Goal: Task Accomplishment & Management: Use online tool/utility

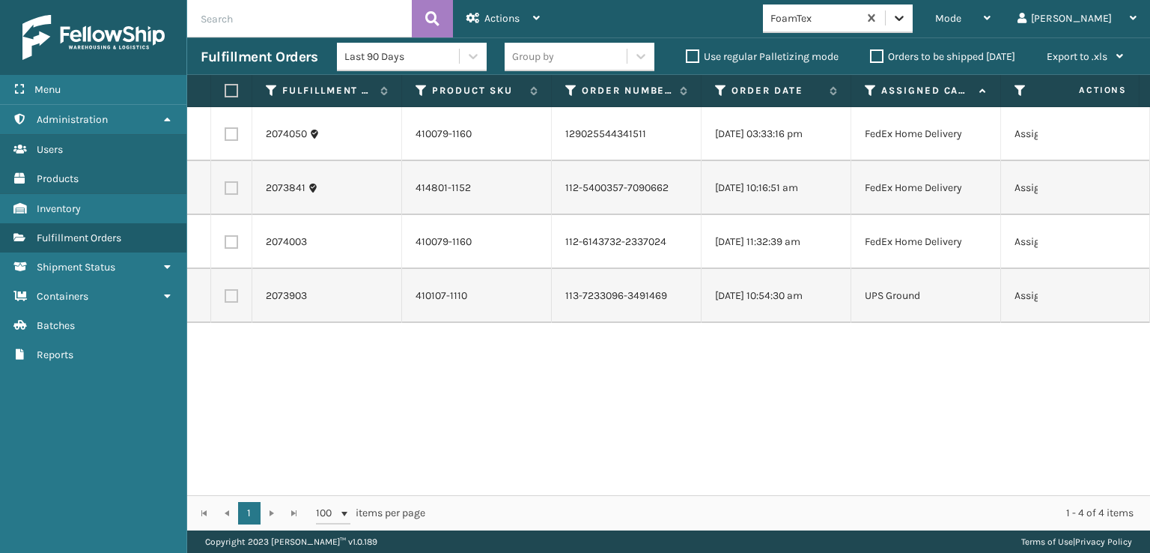
click at [907, 25] on icon at bounding box center [899, 17] width 15 height 15
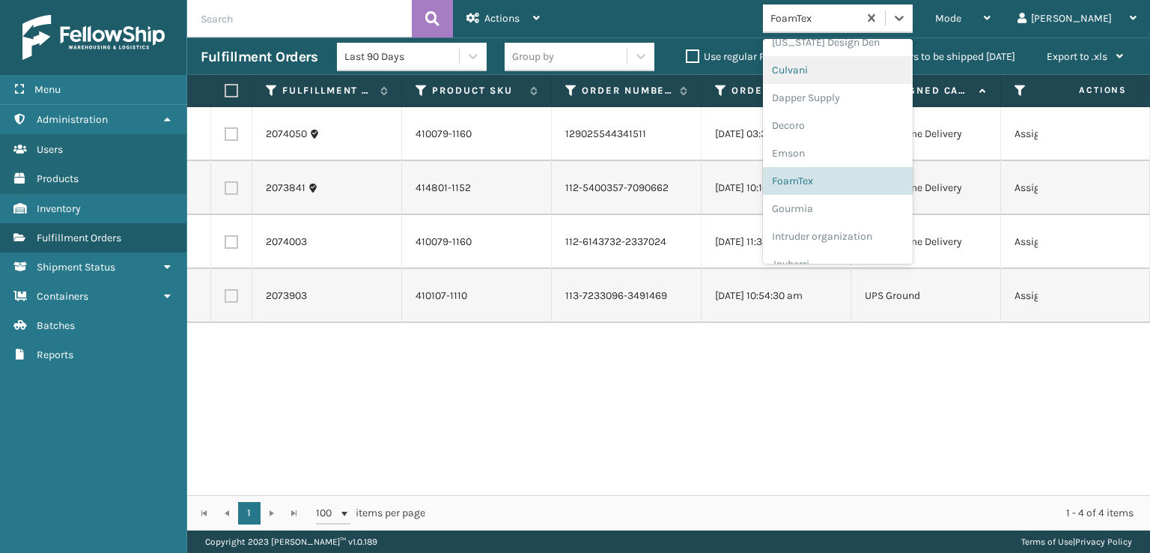
scroll to position [325, 0]
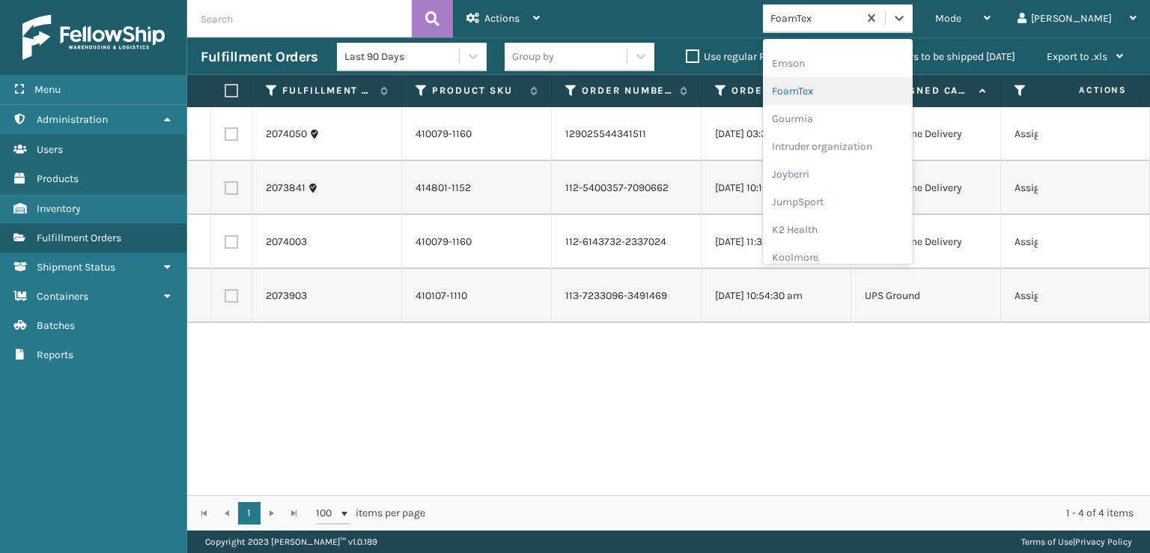
click at [889, 88] on div "FoamTex" at bounding box center [838, 91] width 150 height 28
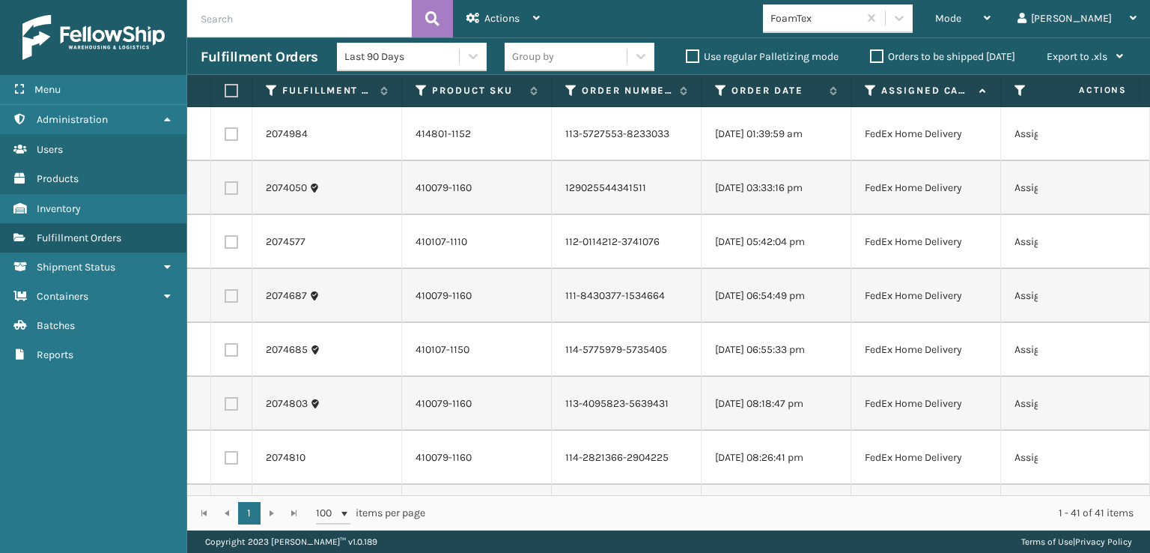
click at [234, 88] on label at bounding box center [229, 90] width 9 height 13
click at [225, 88] on input "checkbox" at bounding box center [225, 91] width 1 height 10
checkbox input "true"
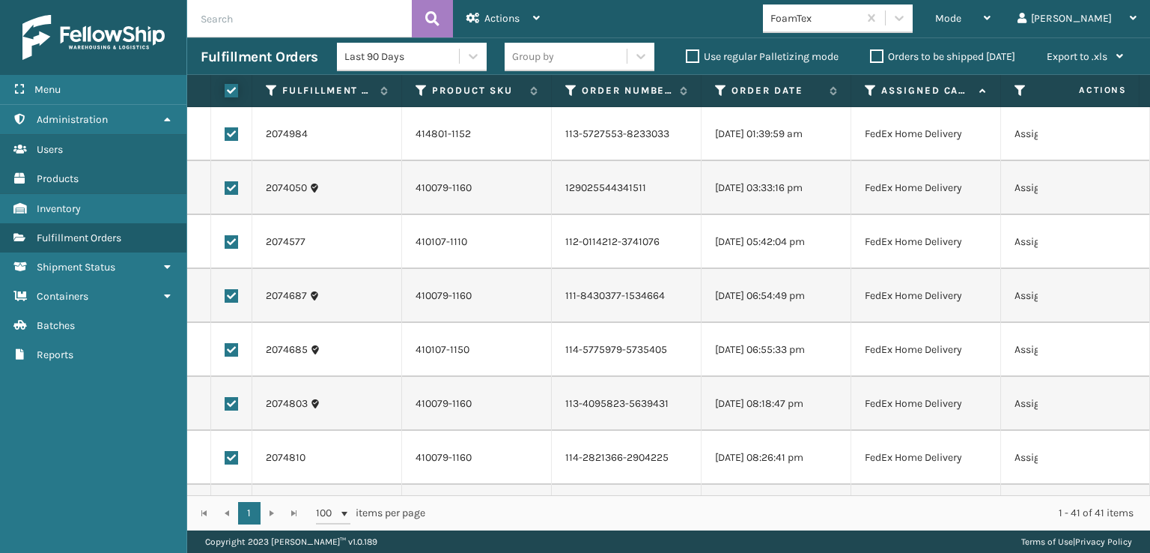
checkbox input "true"
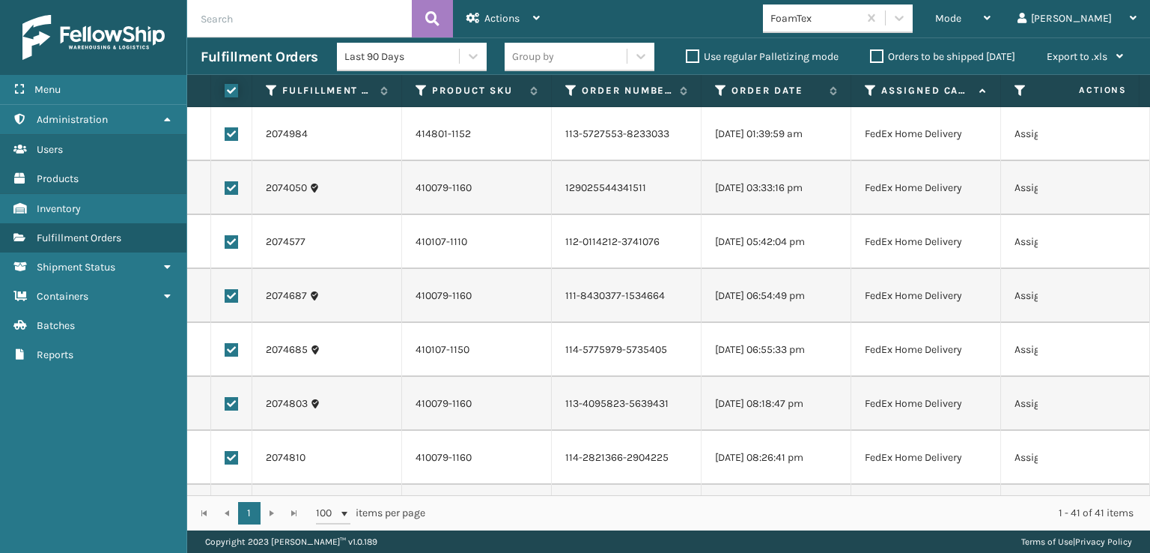
checkbox input "true"
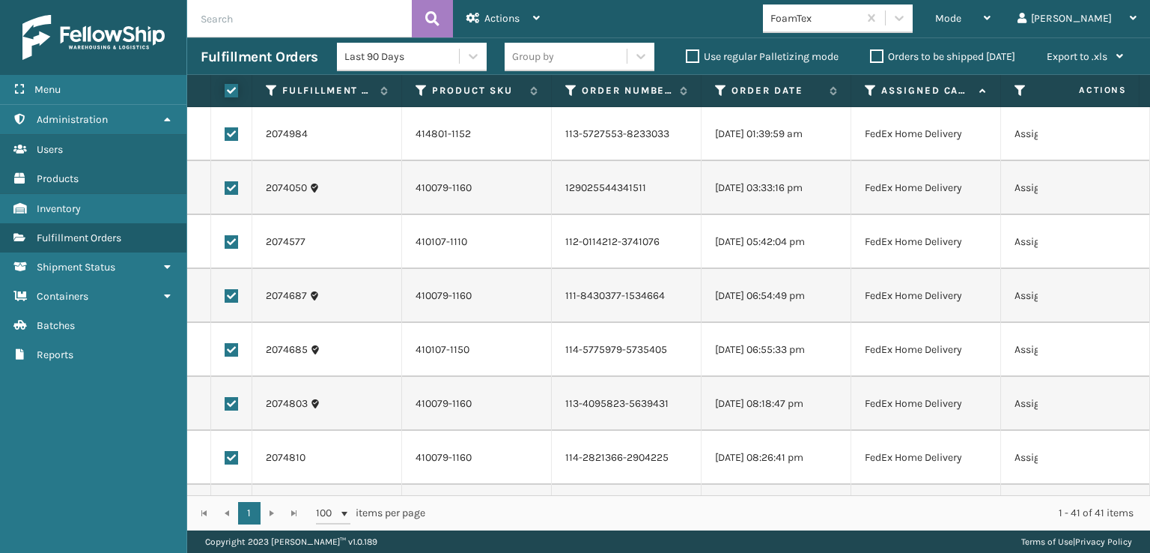
checkbox input "true"
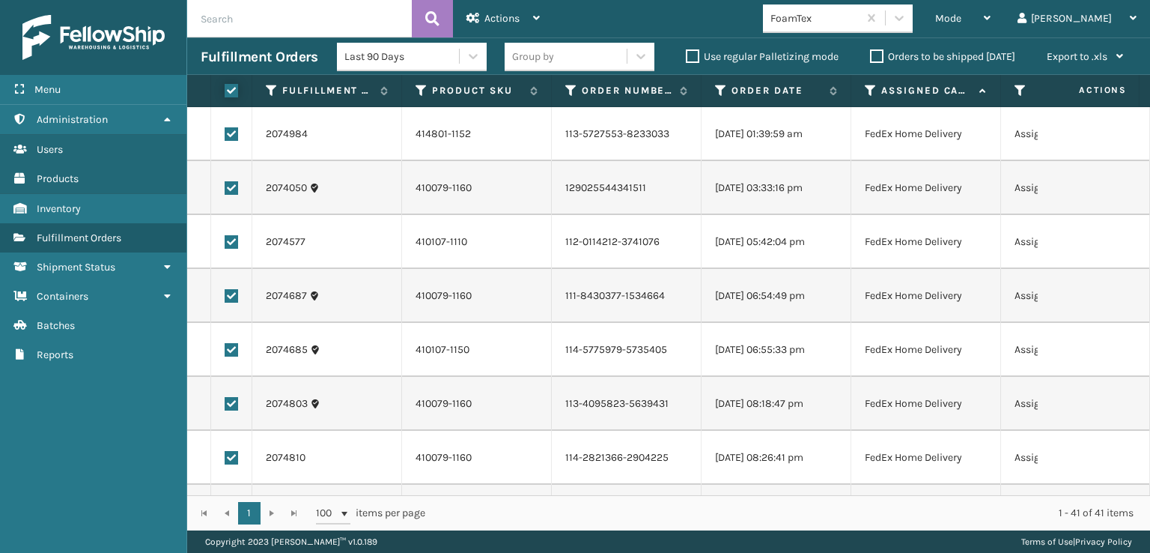
checkbox input "true"
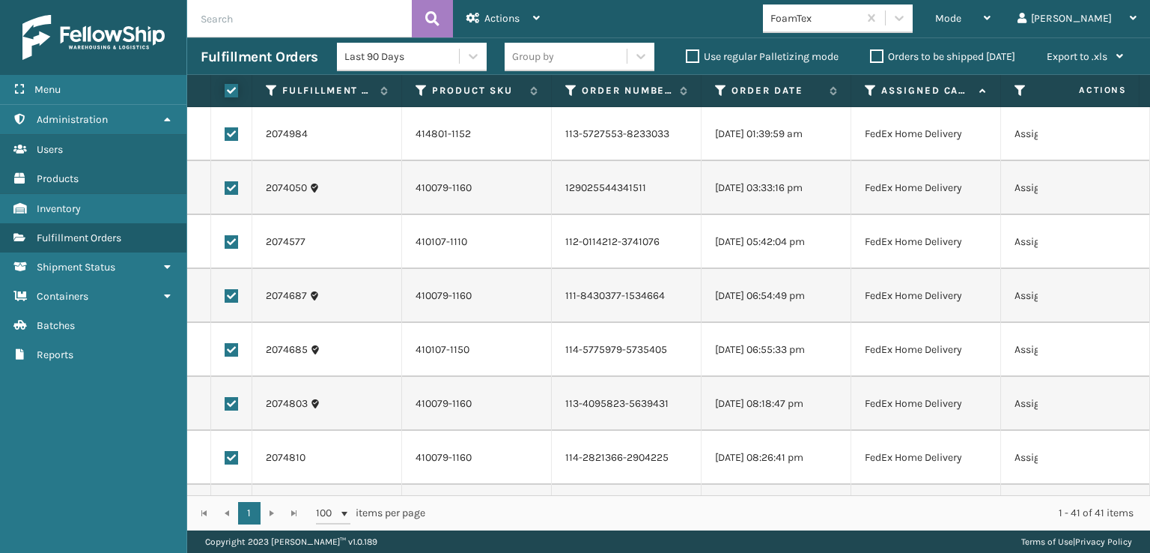
checkbox input "true"
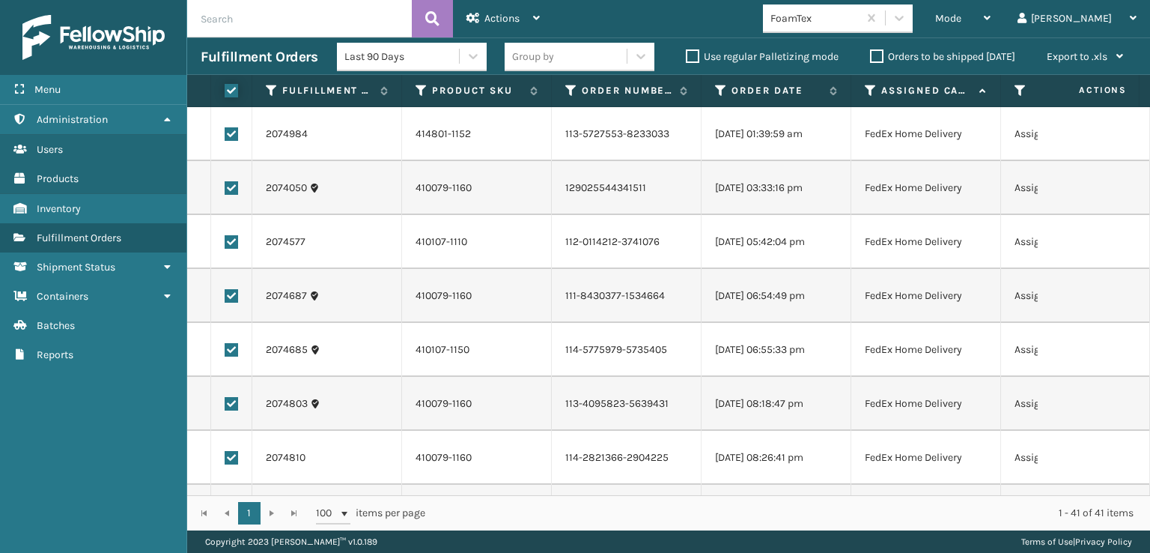
checkbox input "true"
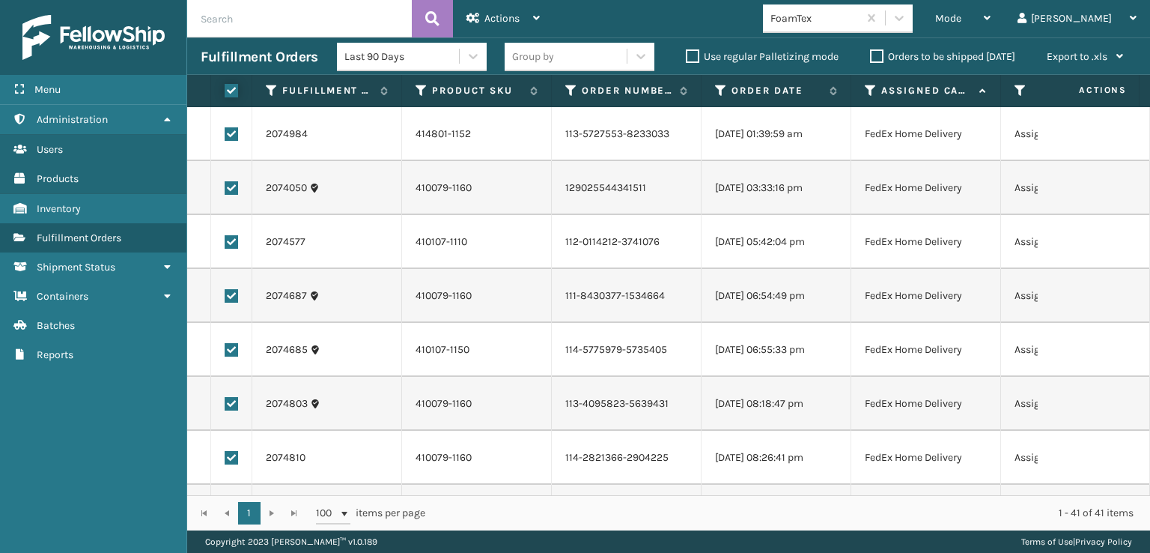
checkbox input "true"
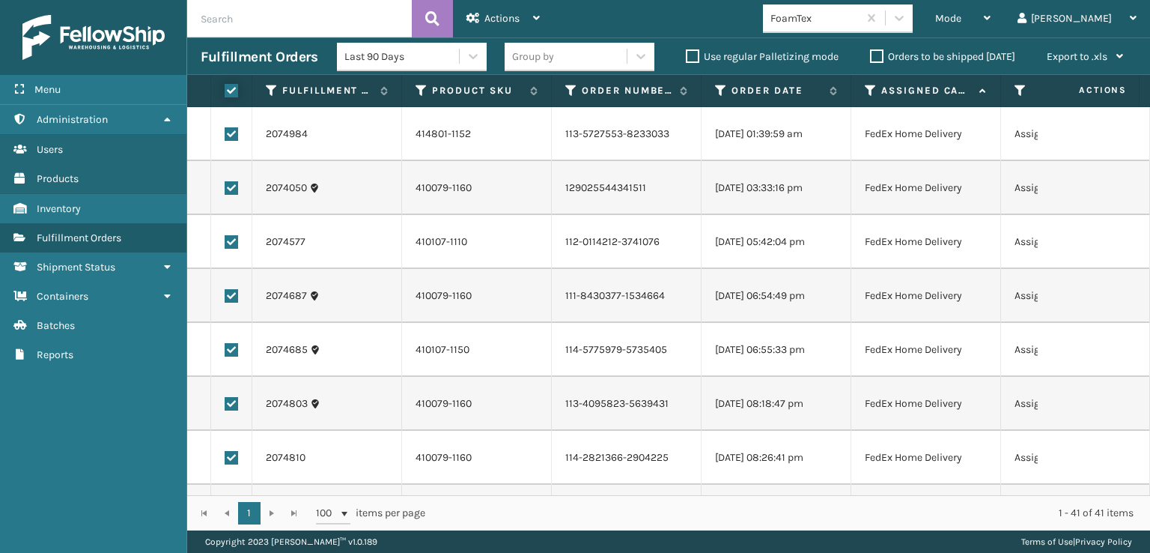
checkbox input "true"
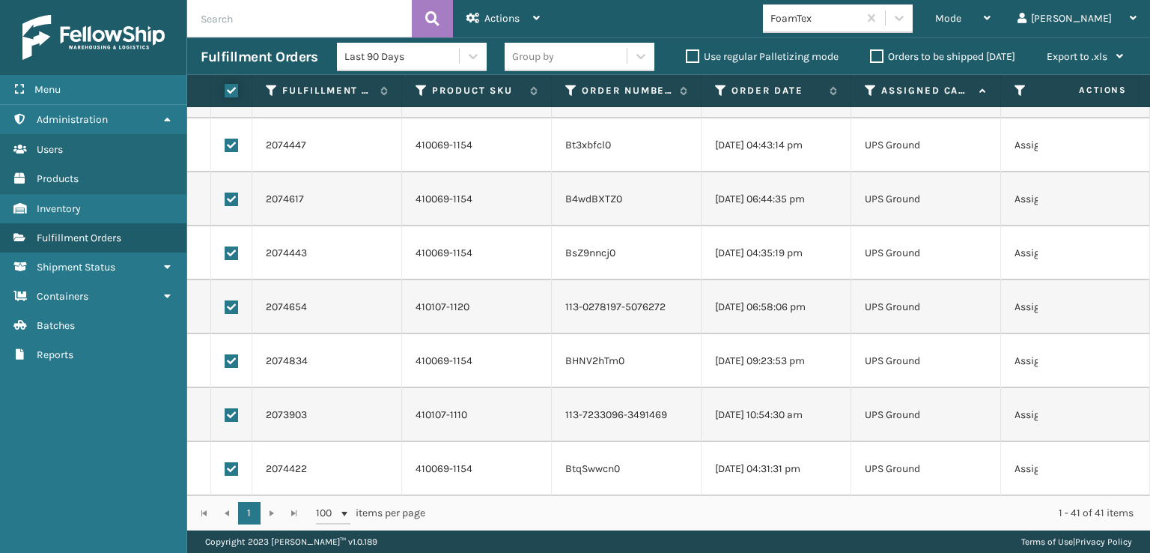
scroll to position [1833, 0]
click at [234, 461] on label at bounding box center [231, 467] width 13 height 13
click at [225, 461] on input "checkbox" at bounding box center [225, 466] width 1 height 10
checkbox input "false"
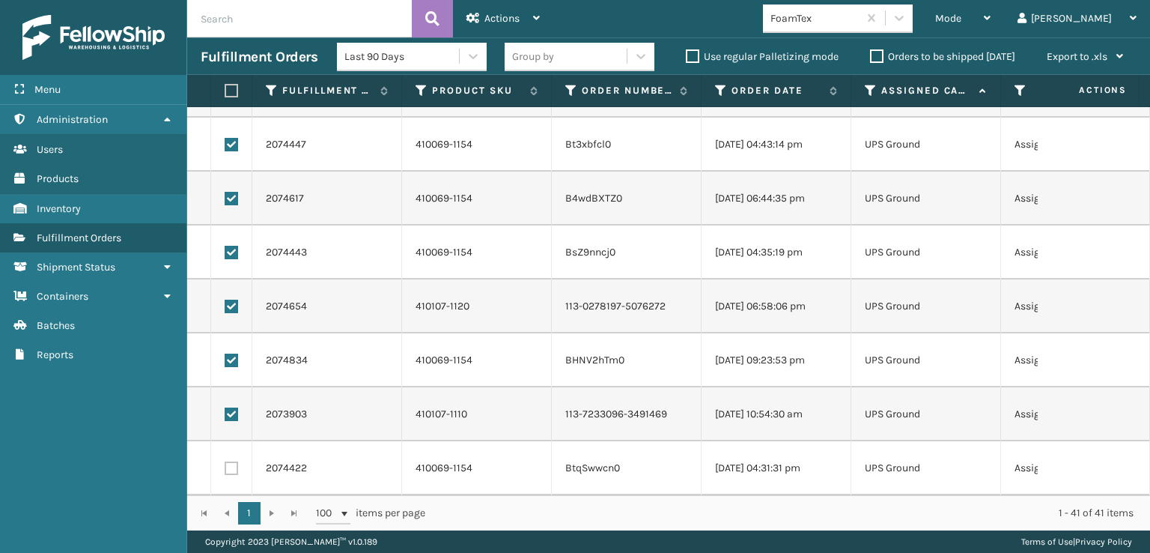
click at [230, 407] on label at bounding box center [231, 413] width 13 height 13
click at [225, 407] on input "checkbox" at bounding box center [225, 412] width 1 height 10
checkbox input "false"
click at [225, 353] on label at bounding box center [231, 359] width 13 height 13
click at [225, 353] on input "checkbox" at bounding box center [225, 358] width 1 height 10
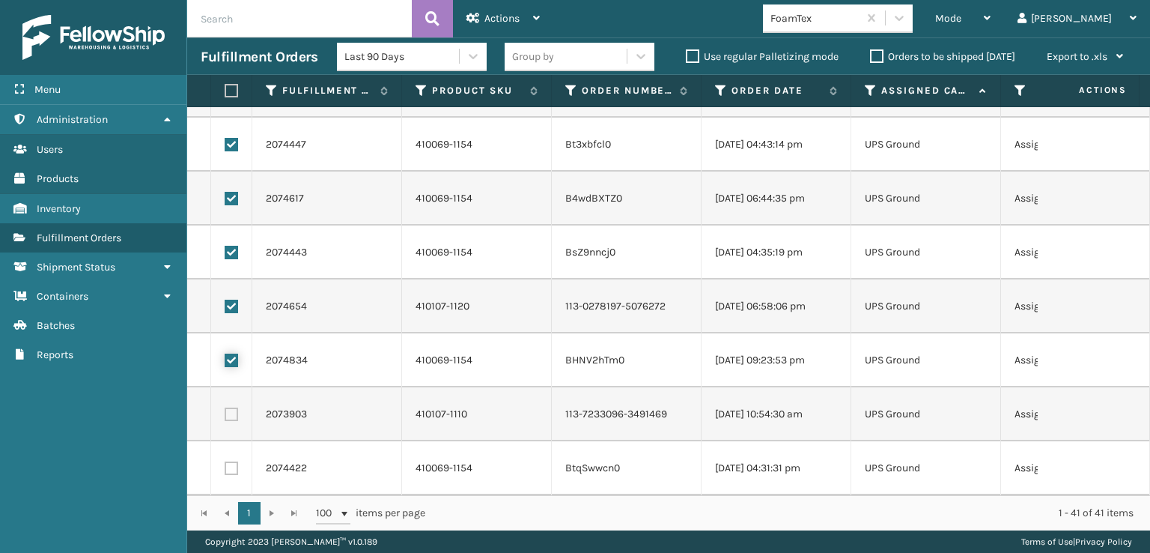
checkbox input "false"
click at [229, 287] on td at bounding box center [231, 306] width 41 height 54
click at [231, 300] on label at bounding box center [231, 306] width 13 height 13
click at [225, 300] on input "checkbox" at bounding box center [225, 305] width 1 height 10
checkbox input "false"
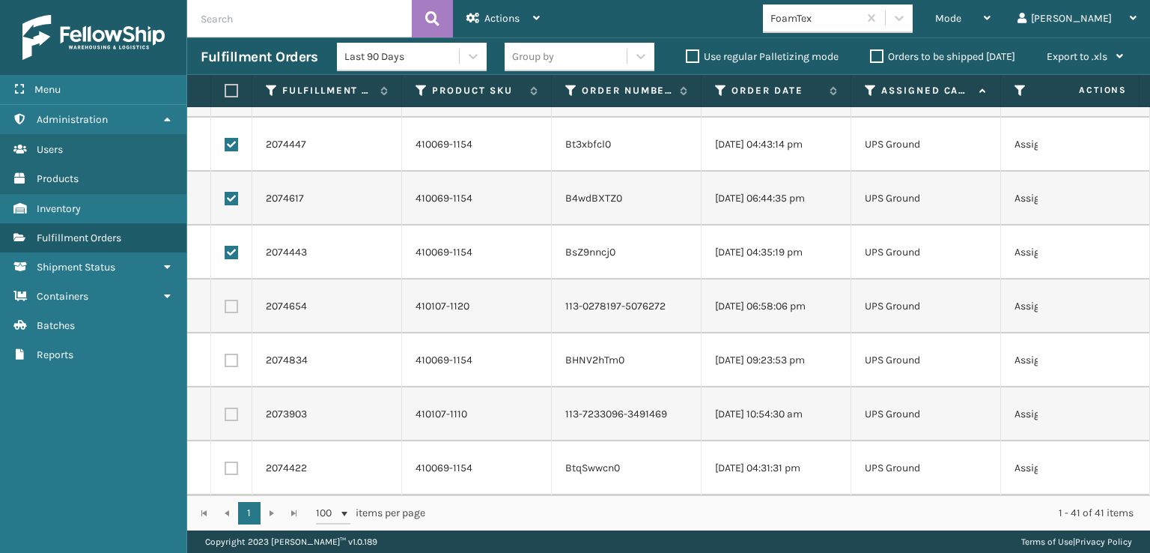
click at [228, 246] on label at bounding box center [231, 252] width 13 height 13
click at [225, 246] on input "checkbox" at bounding box center [225, 251] width 1 height 10
checkbox input "false"
click at [228, 192] on label at bounding box center [231, 198] width 13 height 13
click at [225, 192] on input "checkbox" at bounding box center [225, 197] width 1 height 10
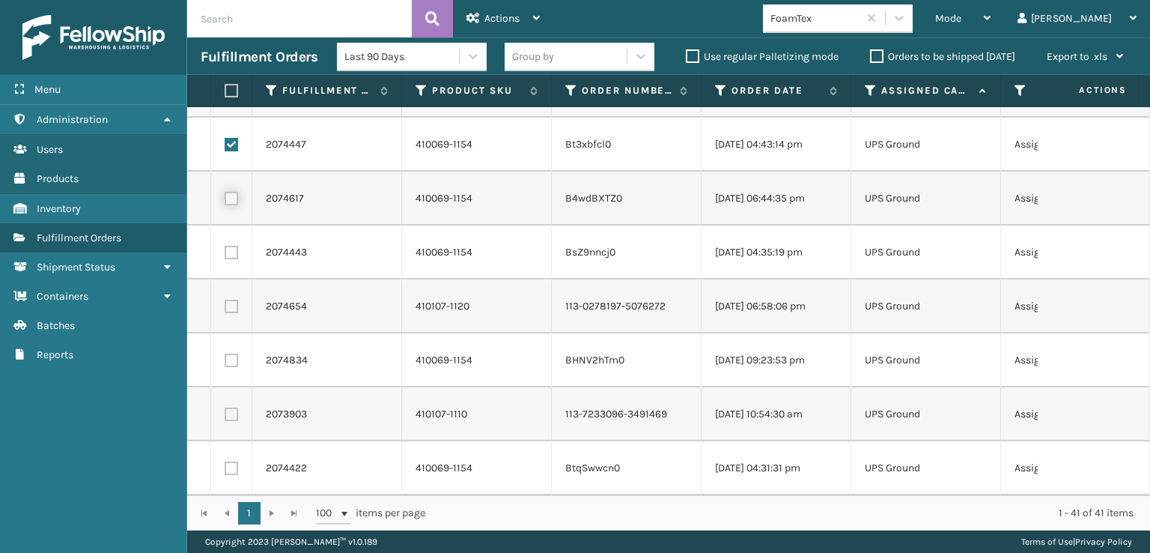
checkbox input "false"
click at [231, 138] on label at bounding box center [231, 144] width 13 height 13
click at [225, 138] on input "checkbox" at bounding box center [225, 143] width 1 height 10
checkbox input "false"
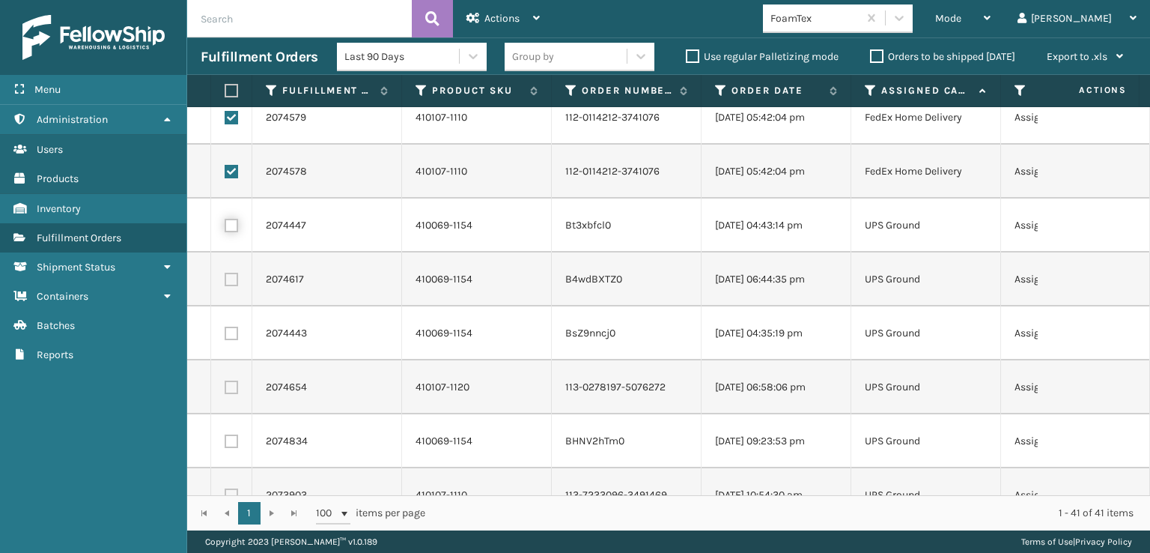
scroll to position [1683, 0]
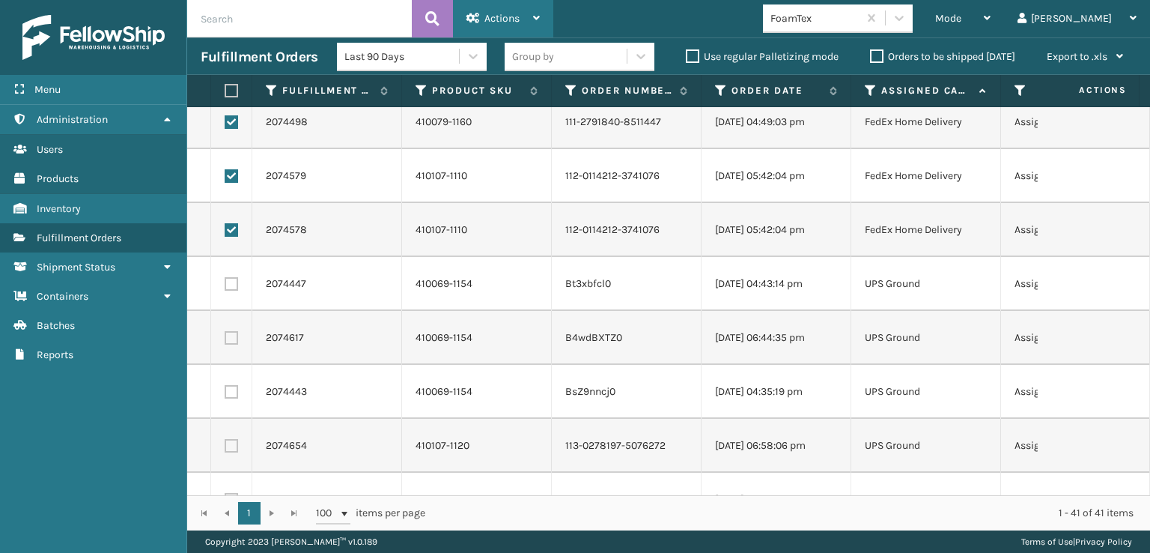
click at [485, 32] on div "Actions" at bounding box center [503, 18] width 73 height 37
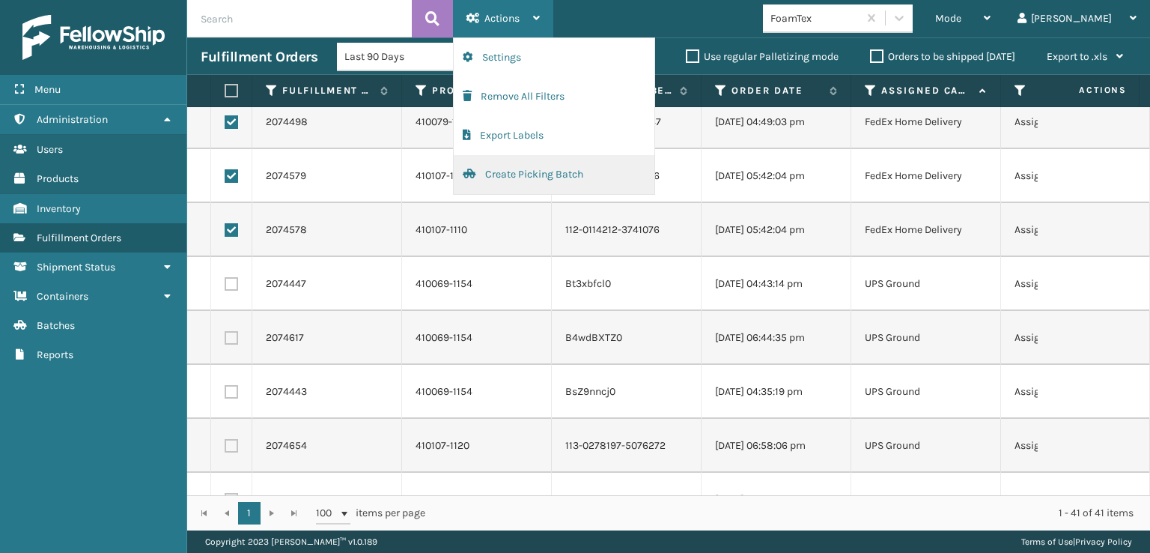
click at [532, 174] on button "Create Picking Batch" at bounding box center [554, 174] width 201 height 39
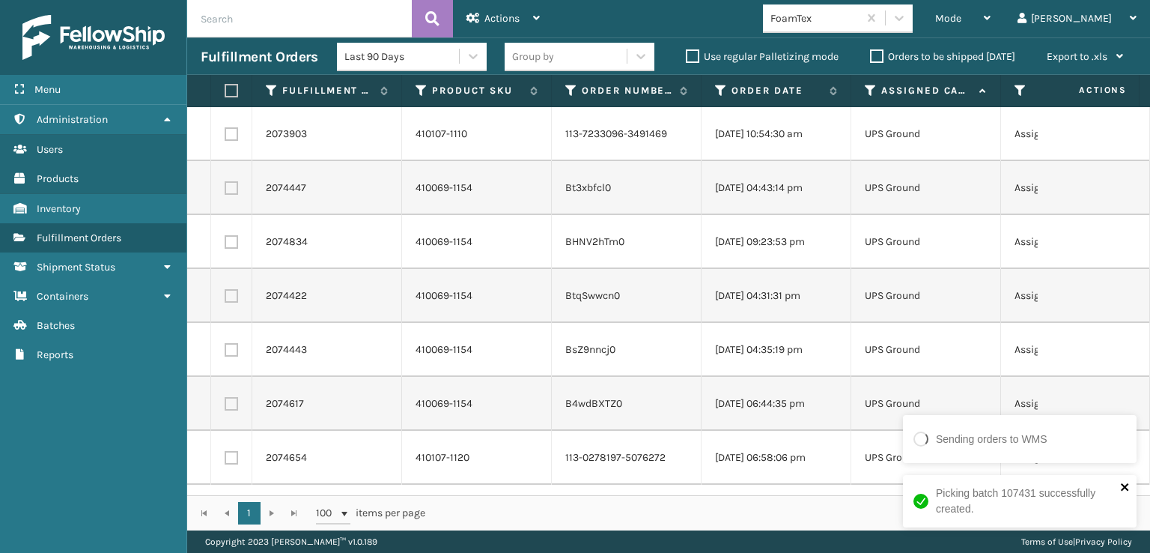
click at [1122, 485] on icon "close" at bounding box center [1124, 486] width 7 height 7
click at [907, 19] on icon at bounding box center [899, 17] width 15 height 15
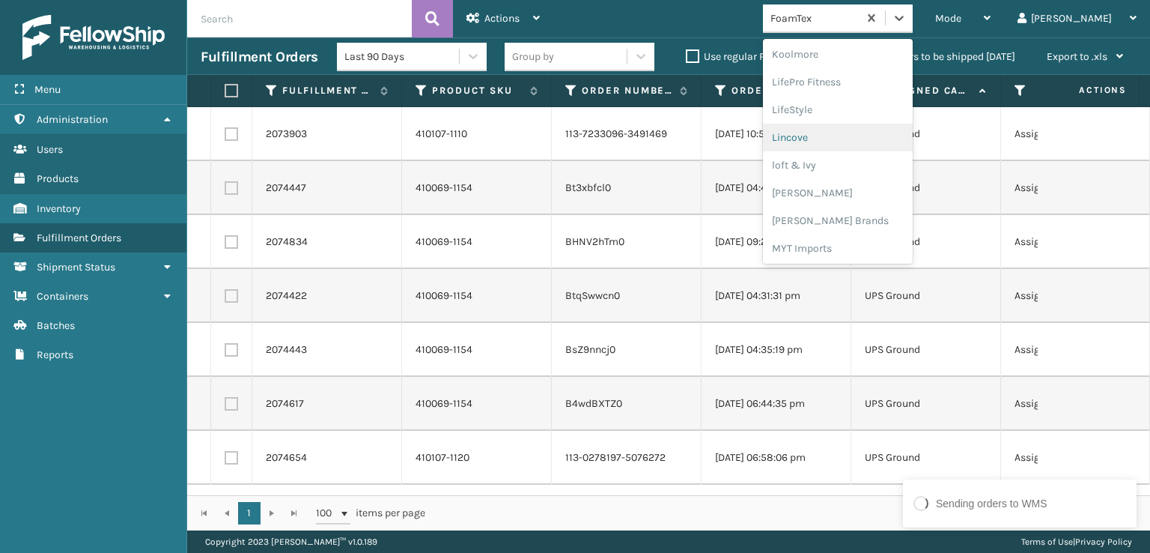
scroll to position [548, 0]
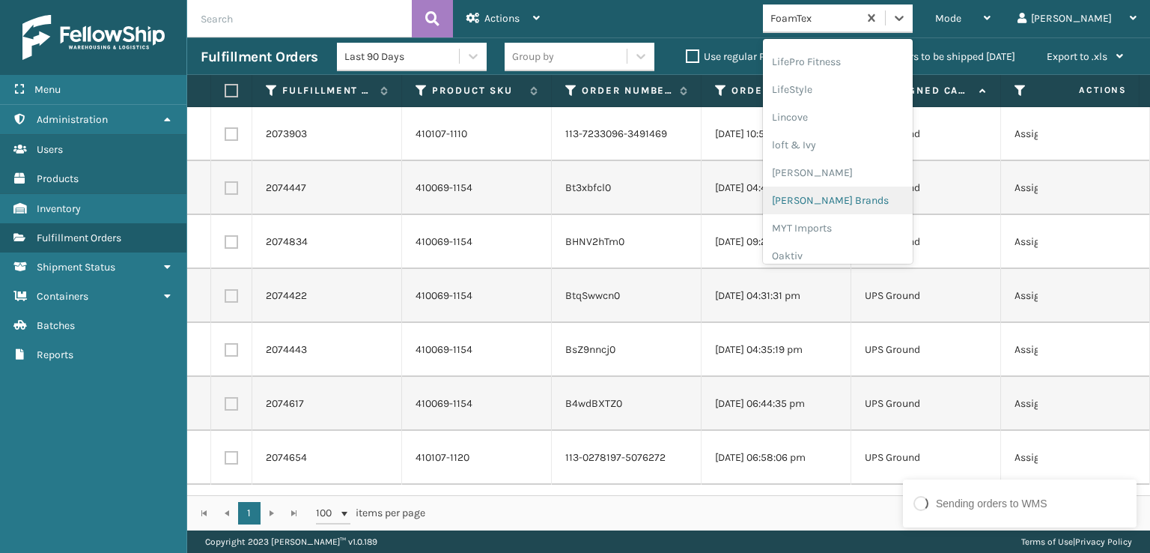
click at [887, 193] on div "[PERSON_NAME] Brands" at bounding box center [838, 200] width 150 height 28
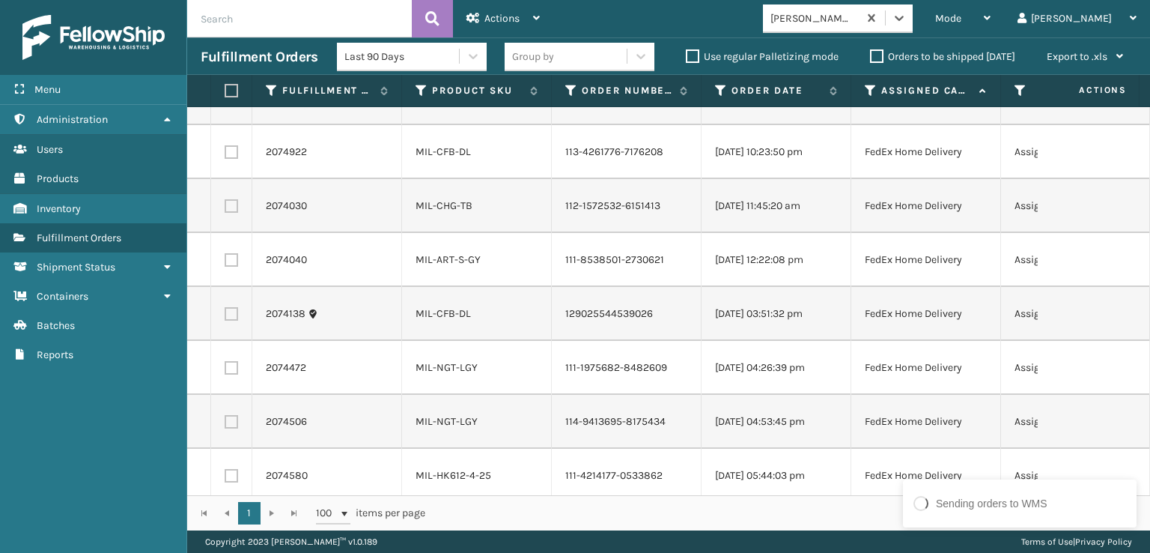
scroll to position [0, 0]
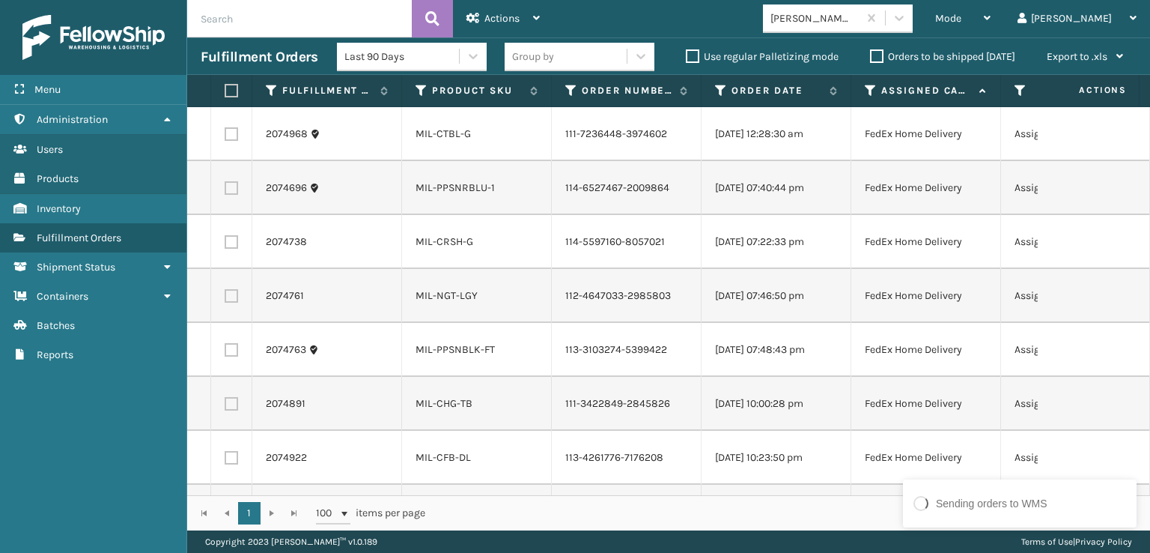
click at [228, 127] on label at bounding box center [231, 133] width 13 height 13
click at [225, 127] on input "checkbox" at bounding box center [225, 132] width 1 height 10
checkbox input "true"
drag, startPoint x: 225, startPoint y: 194, endPoint x: 227, endPoint y: 204, distance: 10.7
click at [226, 192] on label at bounding box center [231, 187] width 13 height 13
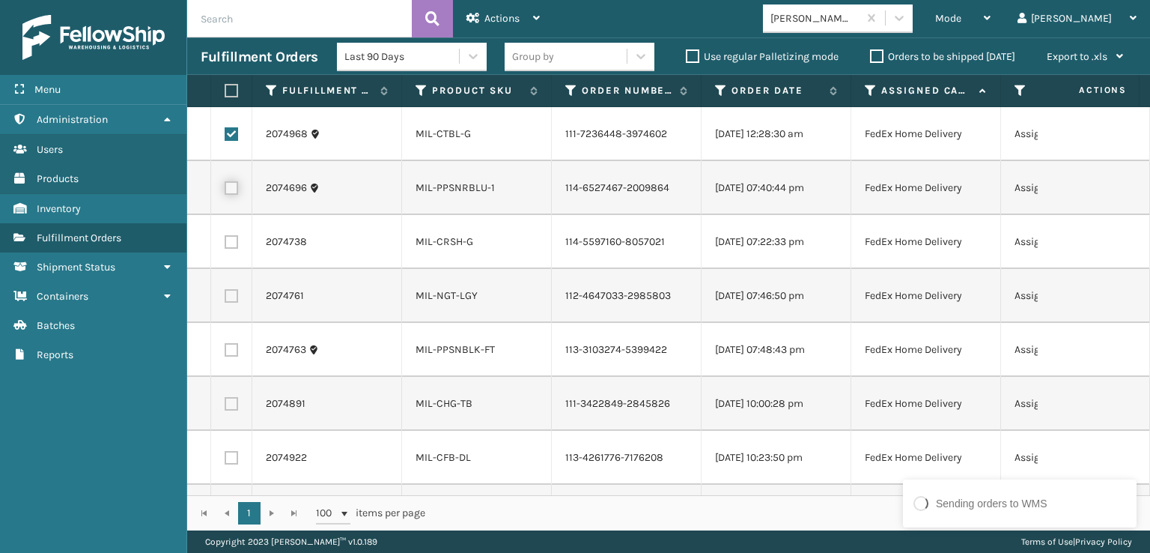
click at [225, 191] on input "checkbox" at bounding box center [225, 186] width 1 height 10
checkbox input "true"
click at [233, 243] on label at bounding box center [231, 241] width 13 height 13
click at [225, 243] on input "checkbox" at bounding box center [225, 240] width 1 height 10
checkbox input "true"
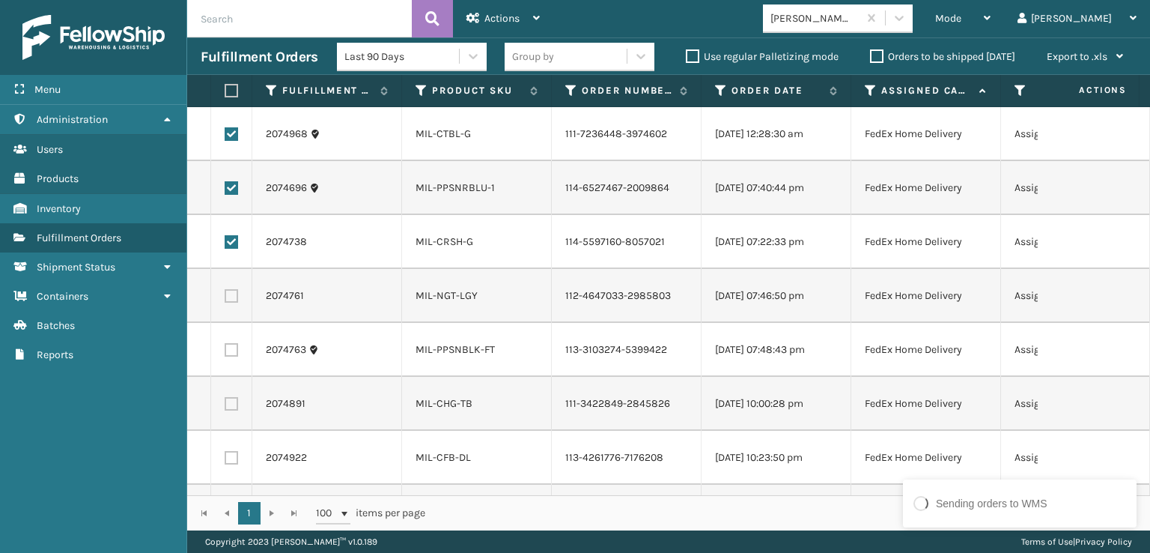
click at [230, 302] on label at bounding box center [231, 295] width 13 height 13
click at [225, 299] on input "checkbox" at bounding box center [225, 294] width 1 height 10
checkbox input "true"
click at [235, 343] on label at bounding box center [231, 349] width 13 height 13
click at [225, 343] on input "checkbox" at bounding box center [225, 348] width 1 height 10
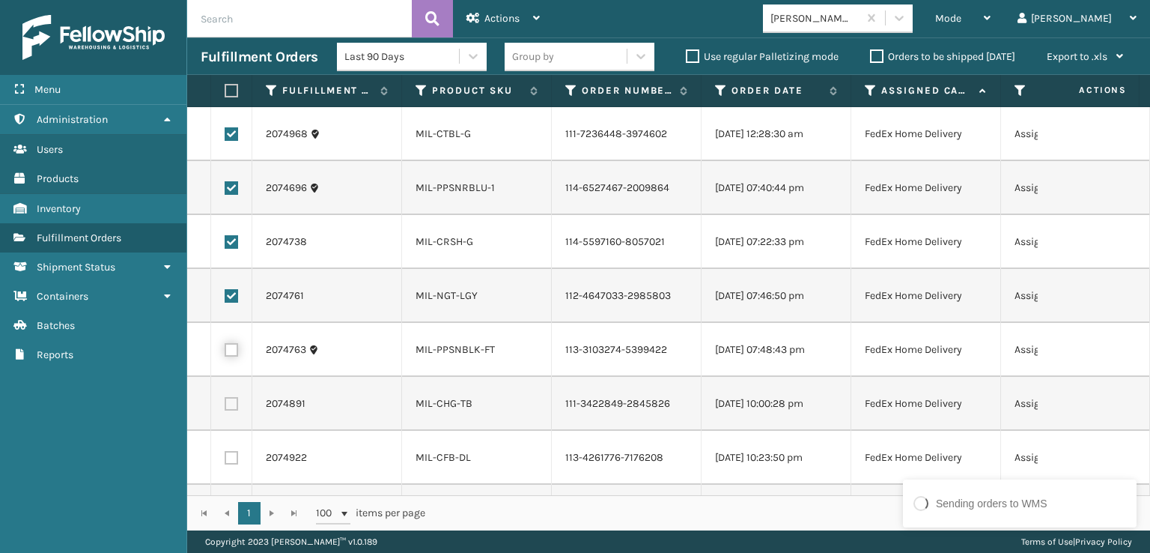
checkbox input "true"
click at [226, 397] on label at bounding box center [231, 403] width 13 height 13
click at [225, 397] on input "checkbox" at bounding box center [225, 402] width 1 height 10
checkbox input "true"
click at [227, 461] on label at bounding box center [231, 457] width 13 height 13
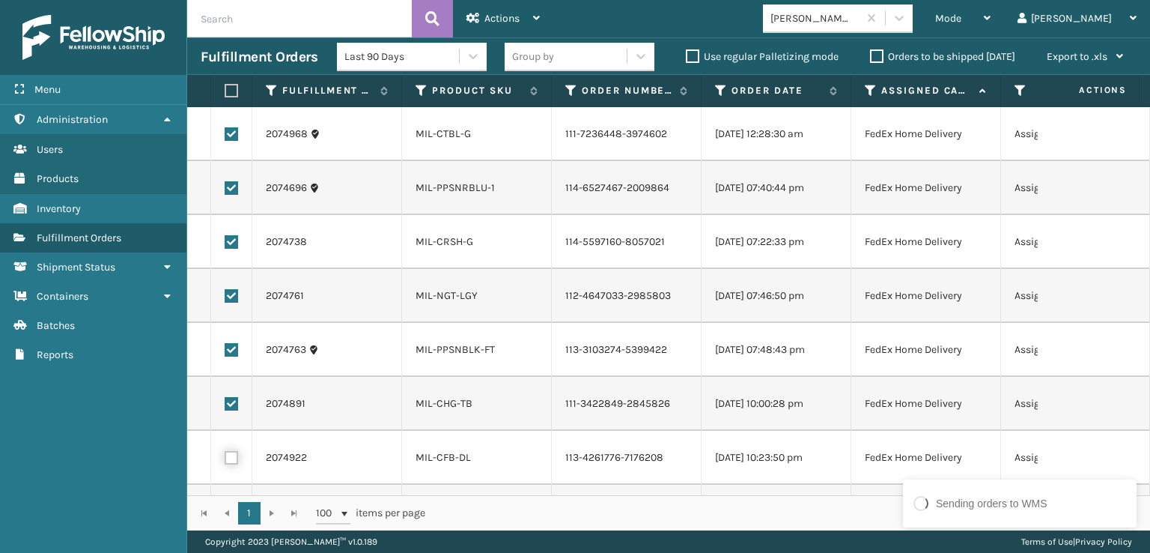
click at [225, 461] on input "checkbox" at bounding box center [225, 456] width 1 height 10
checkbox input "true"
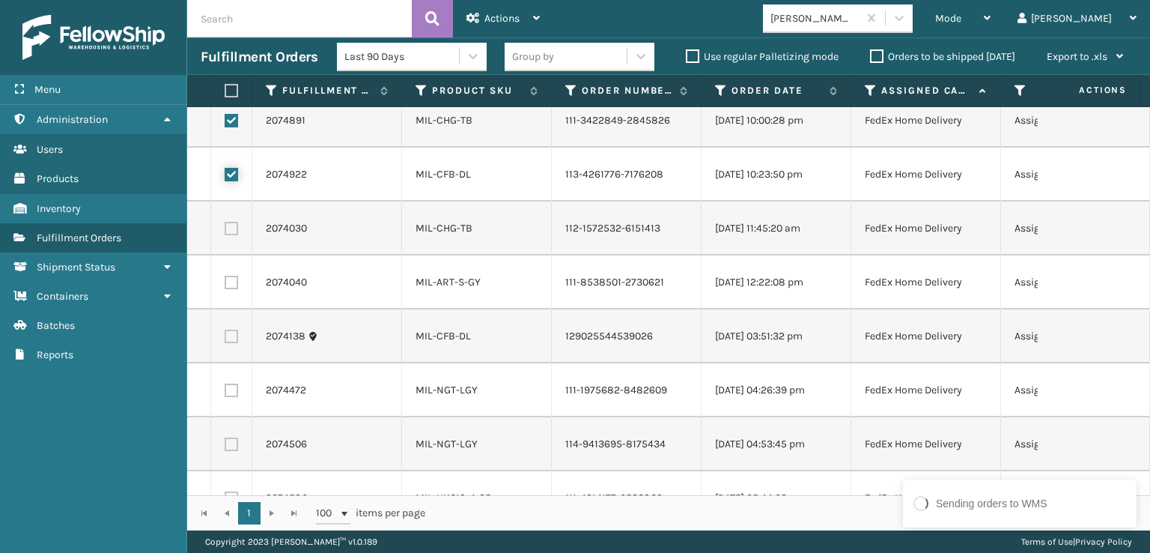
scroll to position [300, 0]
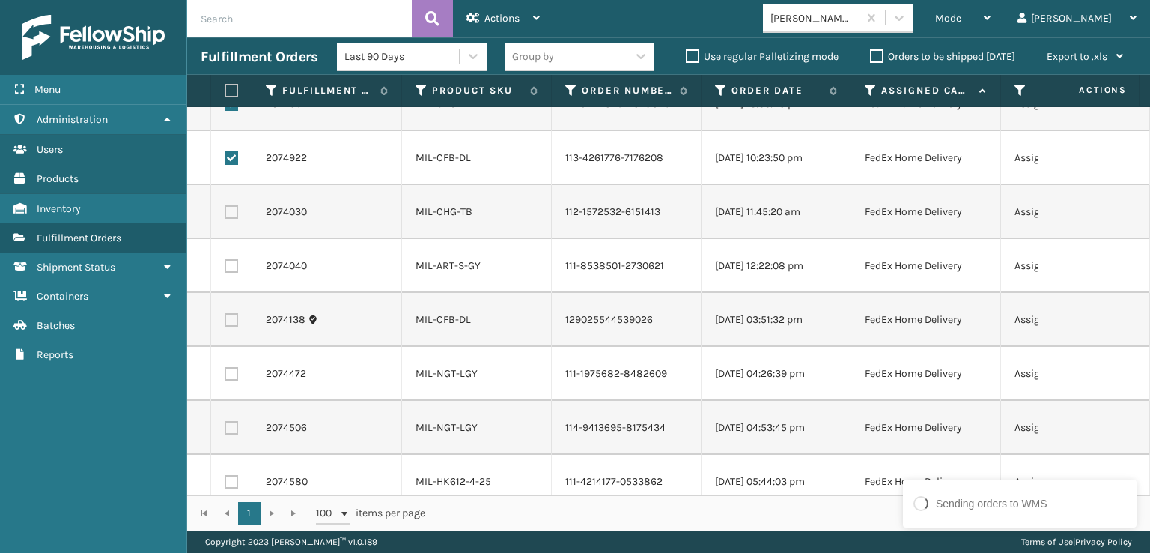
click at [231, 205] on label at bounding box center [231, 211] width 13 height 13
click at [225, 205] on input "checkbox" at bounding box center [225, 210] width 1 height 10
checkbox input "true"
click at [234, 261] on label at bounding box center [231, 265] width 13 height 13
click at [225, 261] on input "checkbox" at bounding box center [225, 264] width 1 height 10
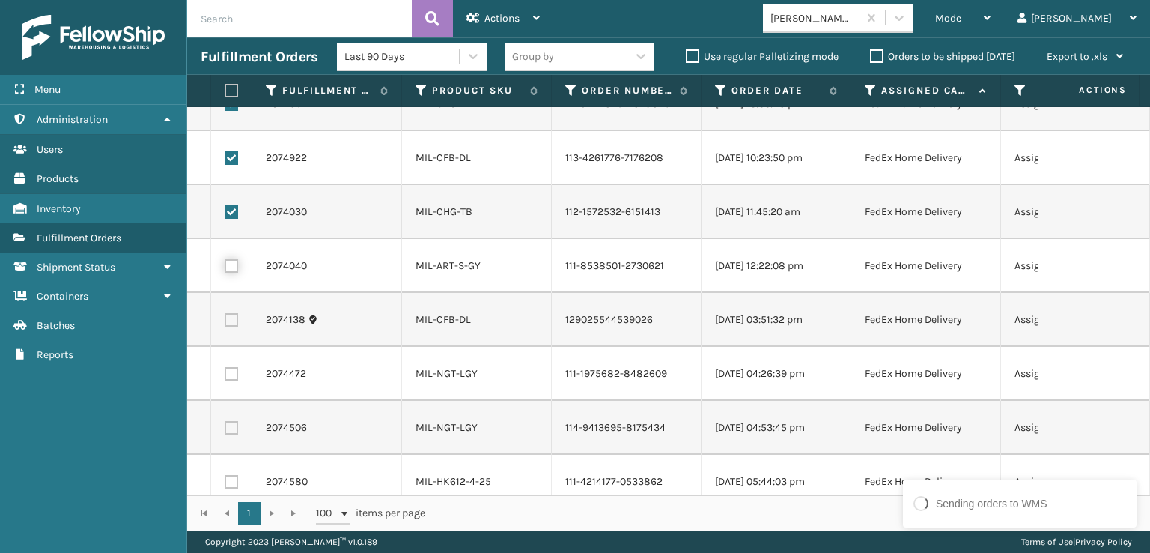
checkbox input "true"
click at [233, 315] on label at bounding box center [231, 319] width 13 height 13
click at [225, 315] on input "checkbox" at bounding box center [225, 318] width 1 height 10
checkbox input "true"
click at [228, 367] on label at bounding box center [231, 373] width 13 height 13
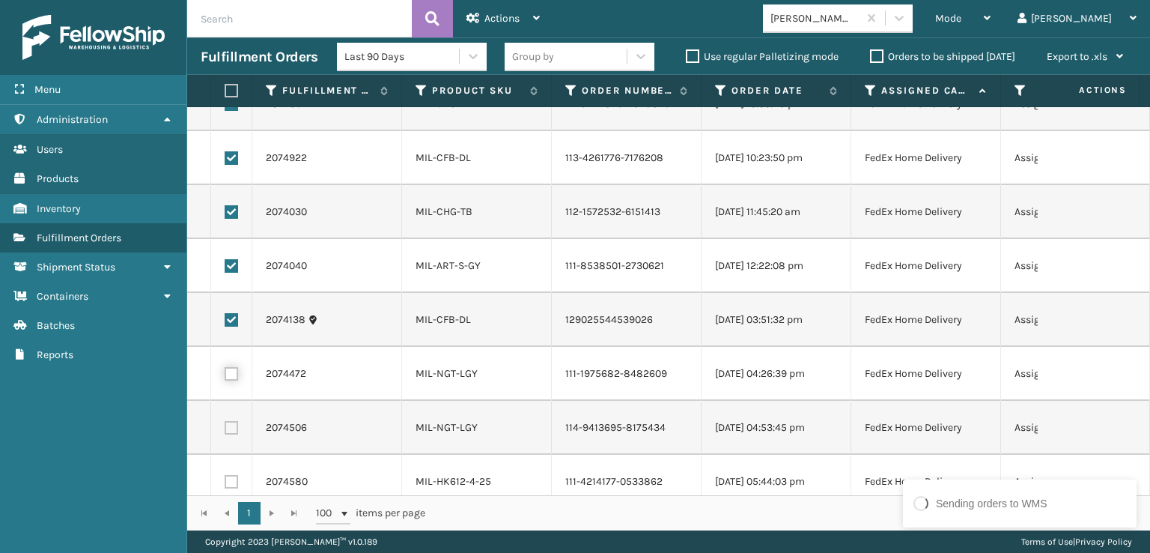
click at [225, 367] on input "checkbox" at bounding box center [225, 372] width 1 height 10
checkbox input "true"
click at [233, 421] on label at bounding box center [231, 427] width 13 height 13
click at [225, 421] on input "checkbox" at bounding box center [225, 426] width 1 height 10
checkbox input "true"
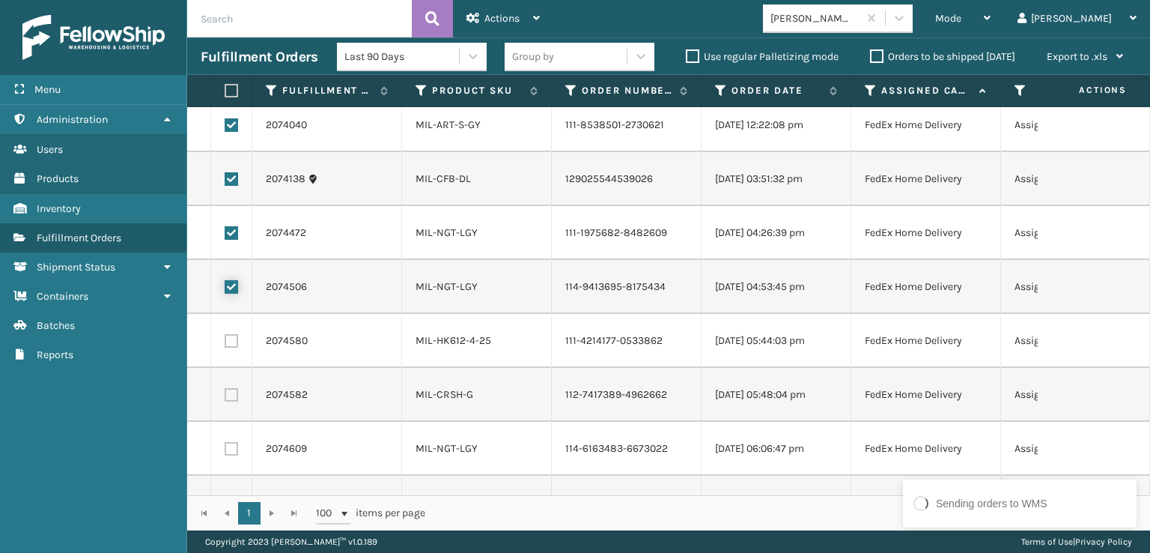
scroll to position [449, 0]
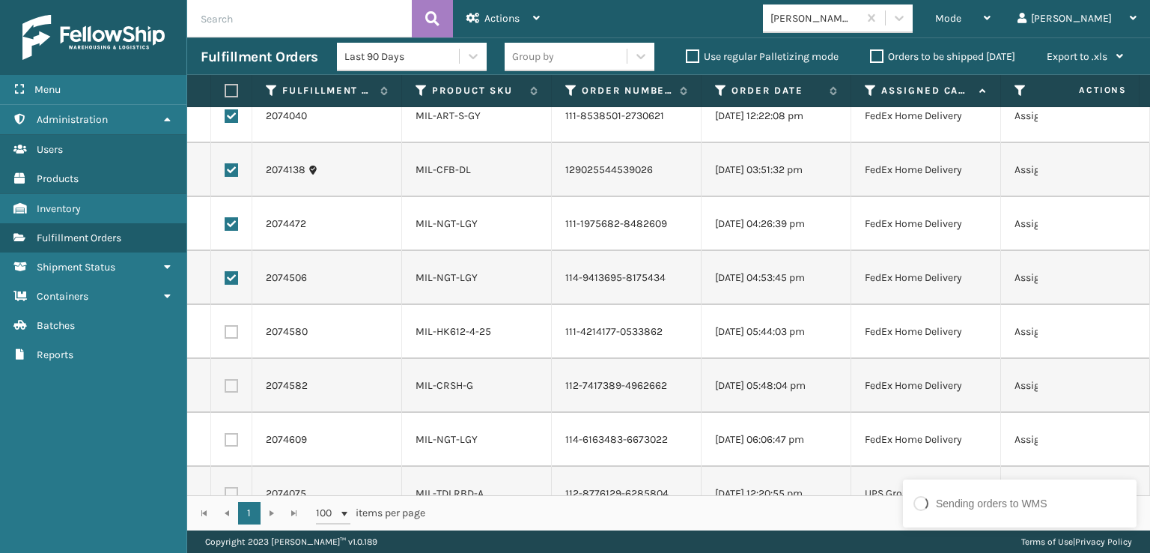
click at [230, 333] on label at bounding box center [231, 331] width 13 height 13
click at [225, 333] on input "checkbox" at bounding box center [225, 330] width 1 height 10
checkbox input "true"
click at [234, 388] on label at bounding box center [231, 385] width 13 height 13
click at [225, 388] on input "checkbox" at bounding box center [225, 384] width 1 height 10
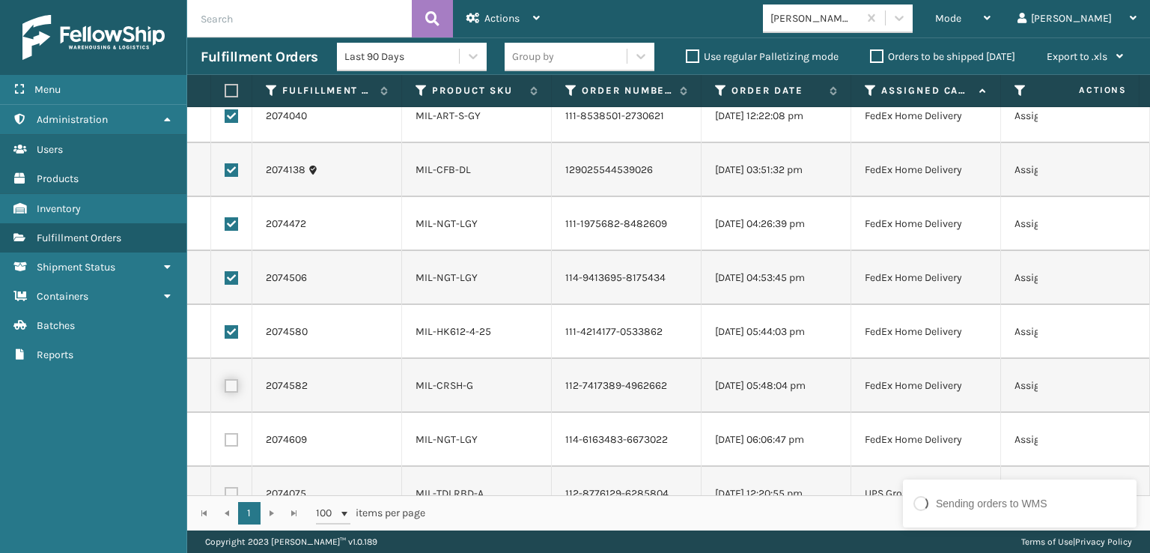
checkbox input "true"
click at [236, 437] on label at bounding box center [231, 439] width 13 height 13
click at [225, 437] on input "checkbox" at bounding box center [225, 438] width 1 height 10
checkbox input "true"
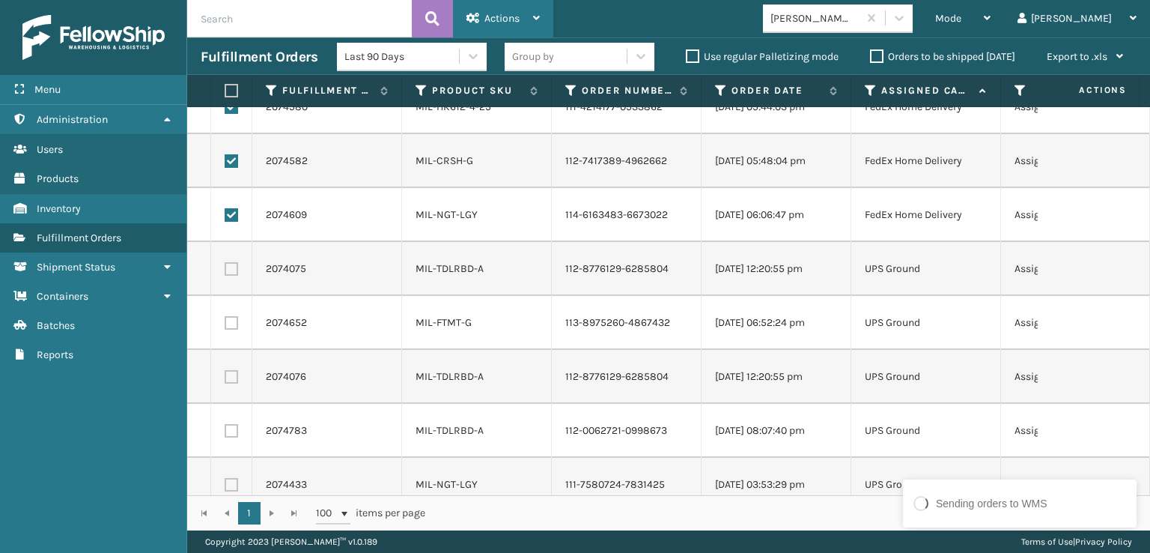
click at [488, 24] on span "Actions" at bounding box center [502, 18] width 35 height 13
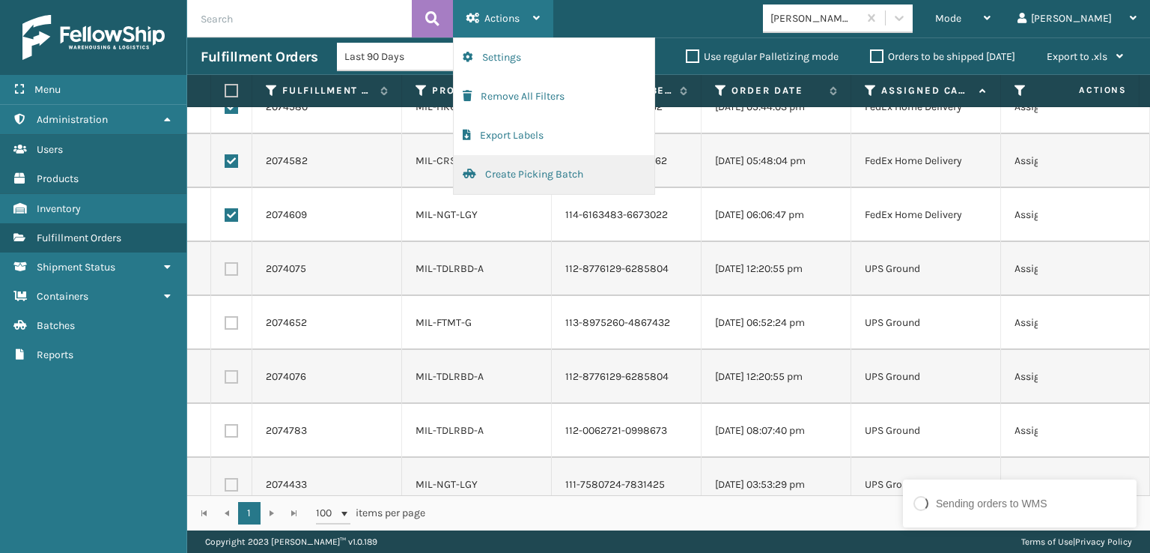
click at [511, 165] on button "Create Picking Batch" at bounding box center [554, 174] width 201 height 39
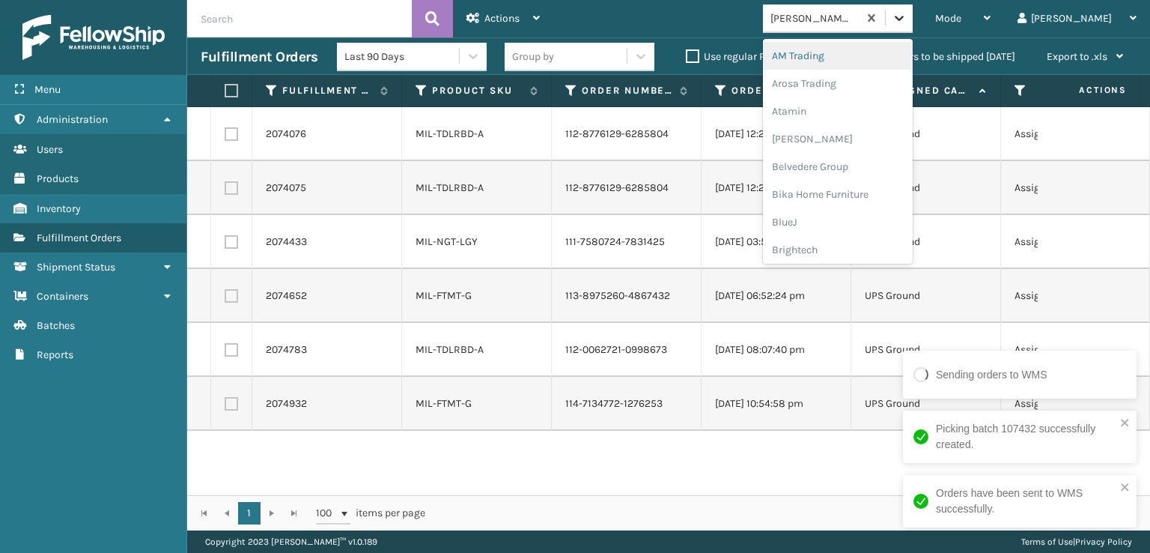
click at [907, 22] on icon at bounding box center [899, 17] width 15 height 15
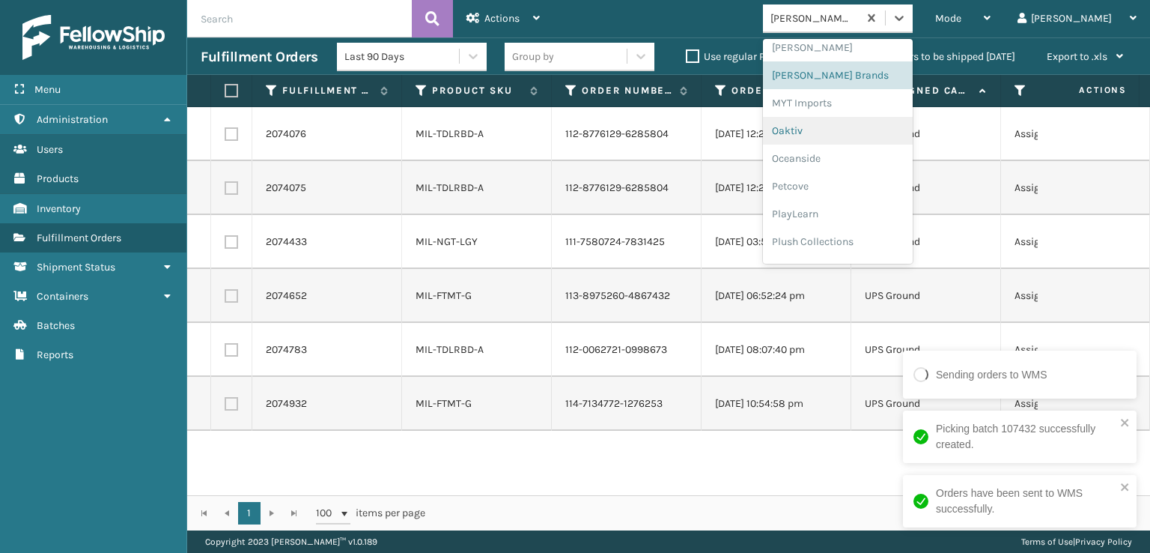
scroll to position [698, 0]
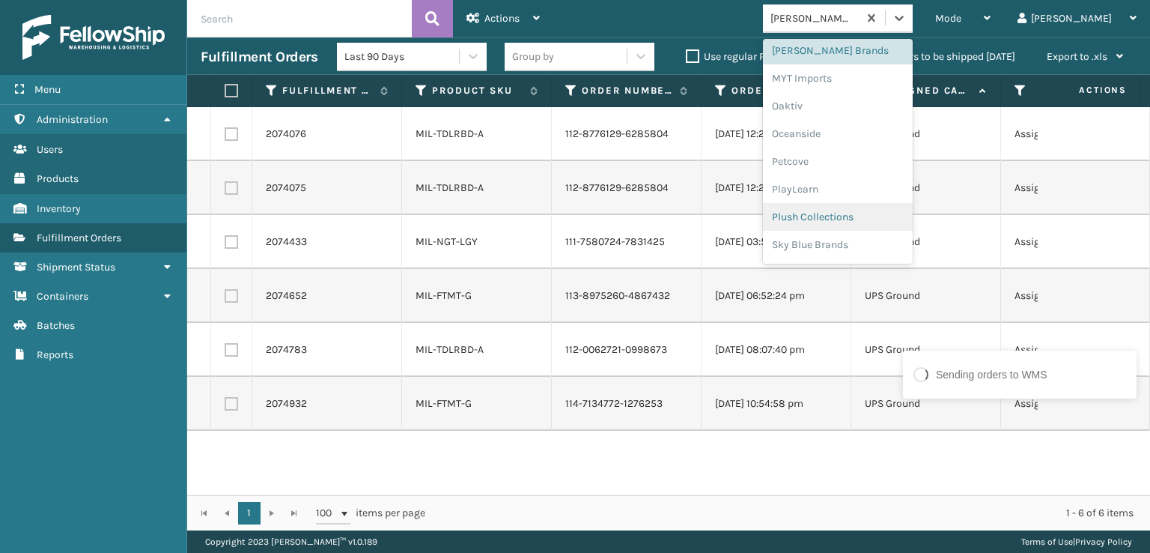
click at [889, 210] on div "Plush Collections" at bounding box center [838, 217] width 150 height 28
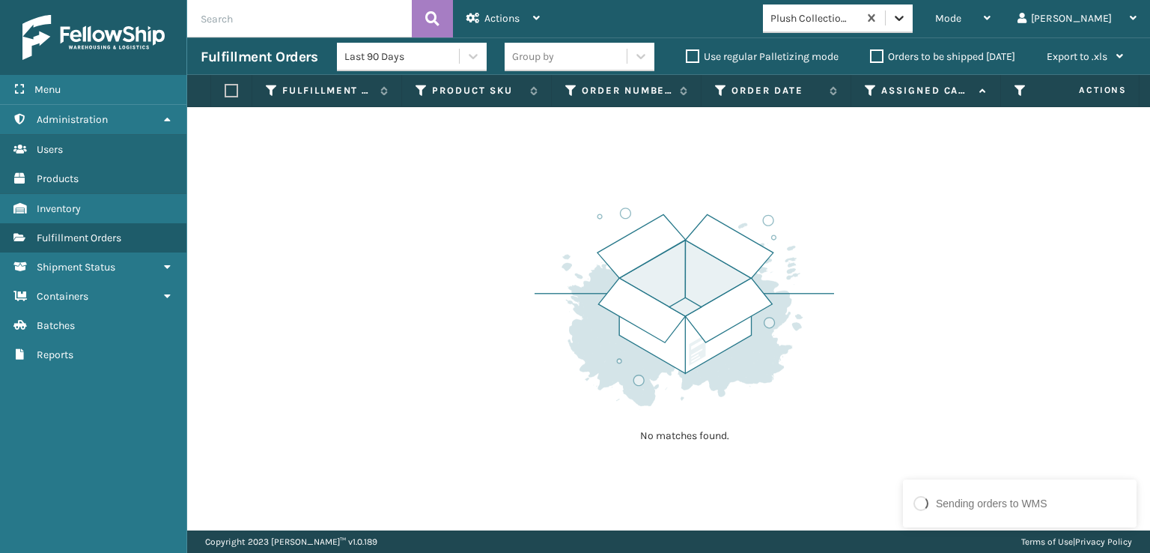
click at [907, 22] on icon at bounding box center [899, 17] width 15 height 15
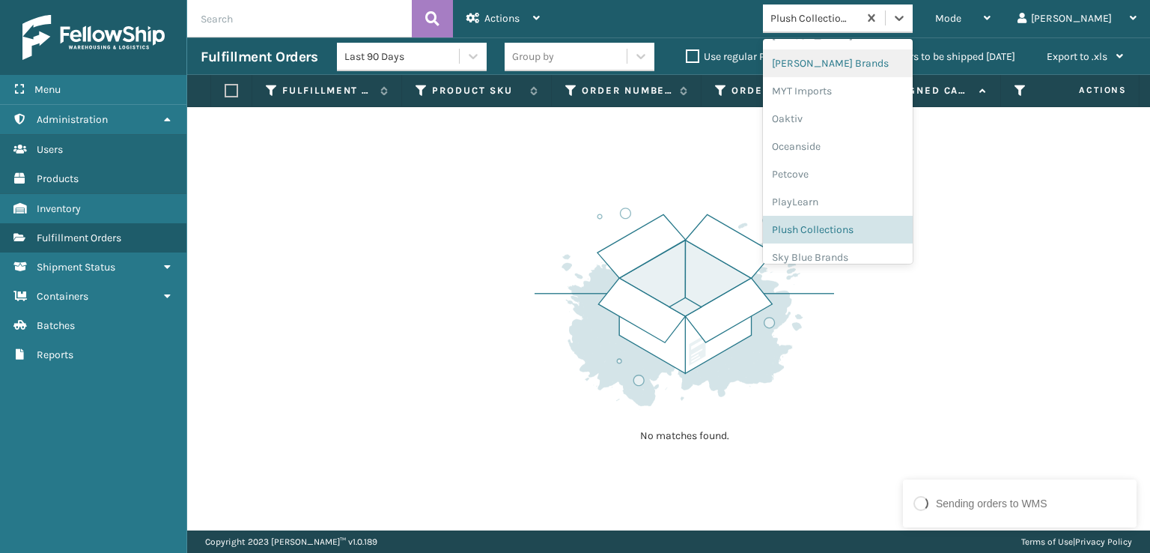
scroll to position [751, 0]
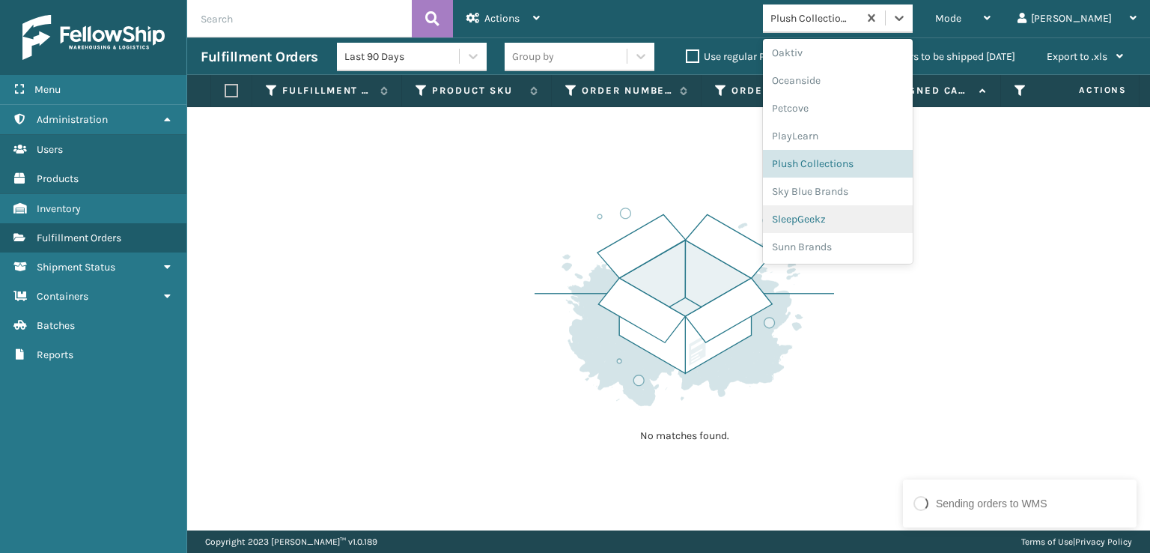
click at [880, 222] on div "SleepGeekz" at bounding box center [838, 219] width 150 height 28
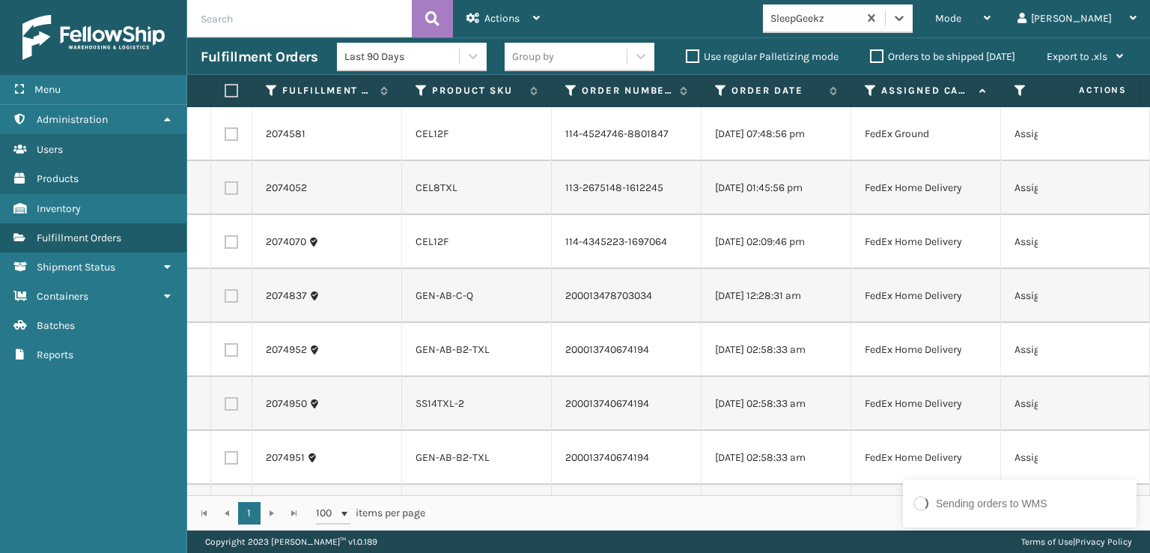
click at [231, 136] on label at bounding box center [231, 133] width 13 height 13
click at [225, 136] on input "checkbox" at bounding box center [225, 132] width 1 height 10
checkbox input "true"
click at [235, 195] on label at bounding box center [231, 187] width 13 height 13
click at [225, 191] on input "checkbox" at bounding box center [225, 186] width 1 height 10
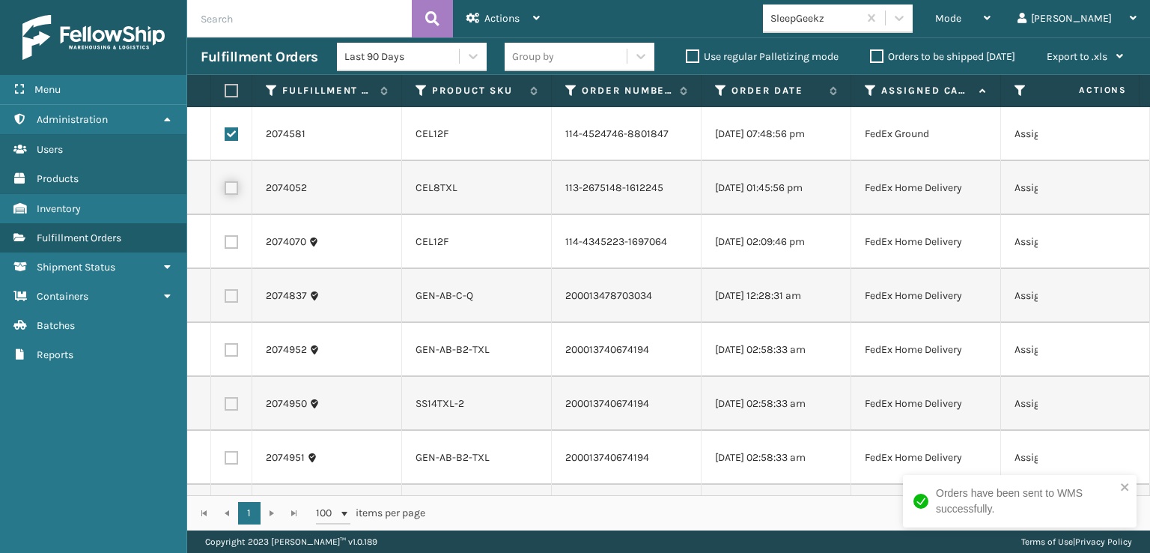
checkbox input "true"
click at [237, 249] on label at bounding box center [231, 241] width 13 height 13
click at [225, 245] on input "checkbox" at bounding box center [225, 240] width 1 height 10
checkbox input "true"
click at [234, 303] on label at bounding box center [231, 295] width 13 height 13
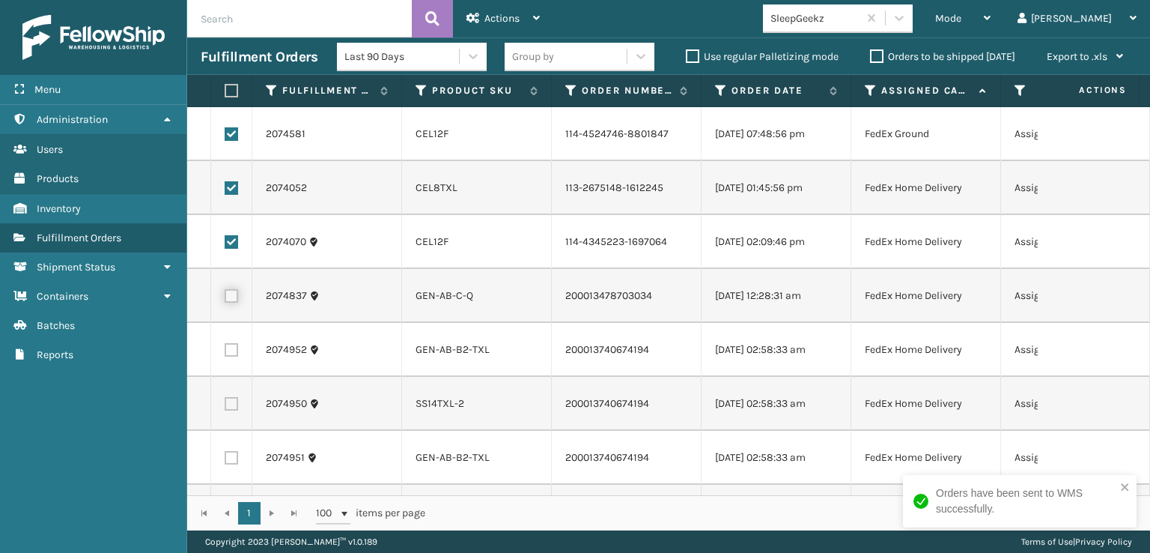
click at [225, 299] on input "checkbox" at bounding box center [225, 294] width 1 height 10
checkbox input "true"
click at [231, 356] on label at bounding box center [231, 349] width 13 height 13
click at [225, 353] on input "checkbox" at bounding box center [225, 348] width 1 height 10
checkbox input "true"
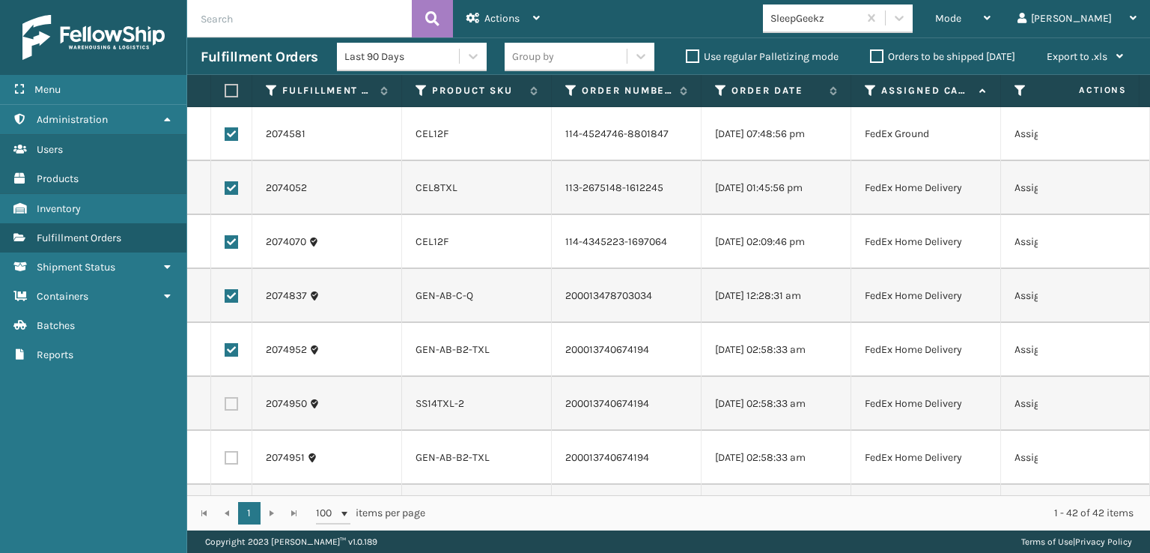
click at [231, 410] on label at bounding box center [231, 403] width 13 height 13
click at [225, 407] on input "checkbox" at bounding box center [225, 402] width 1 height 10
checkbox input "true"
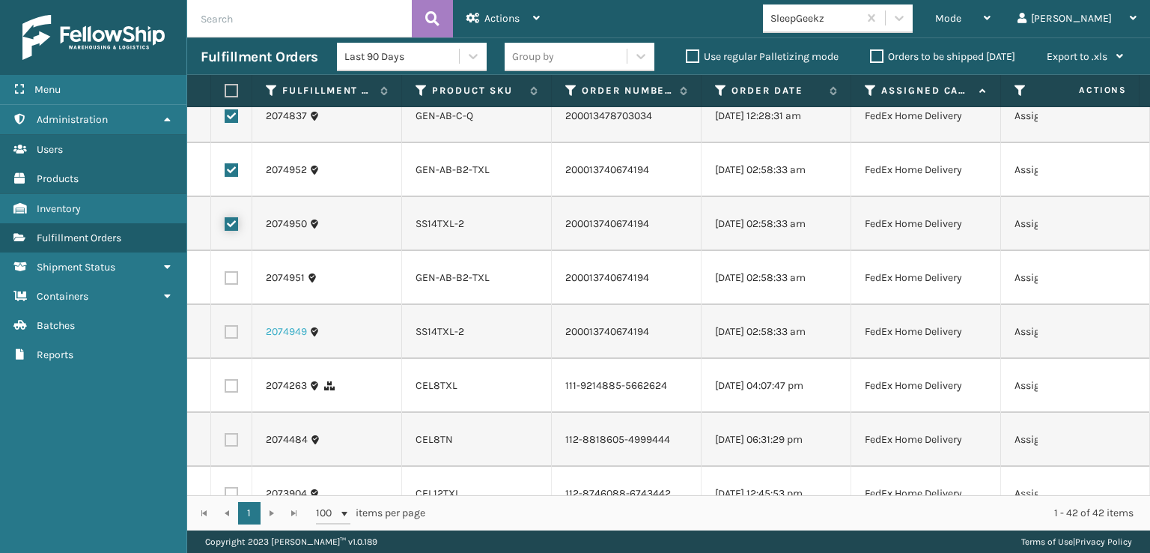
scroll to position [225, 0]
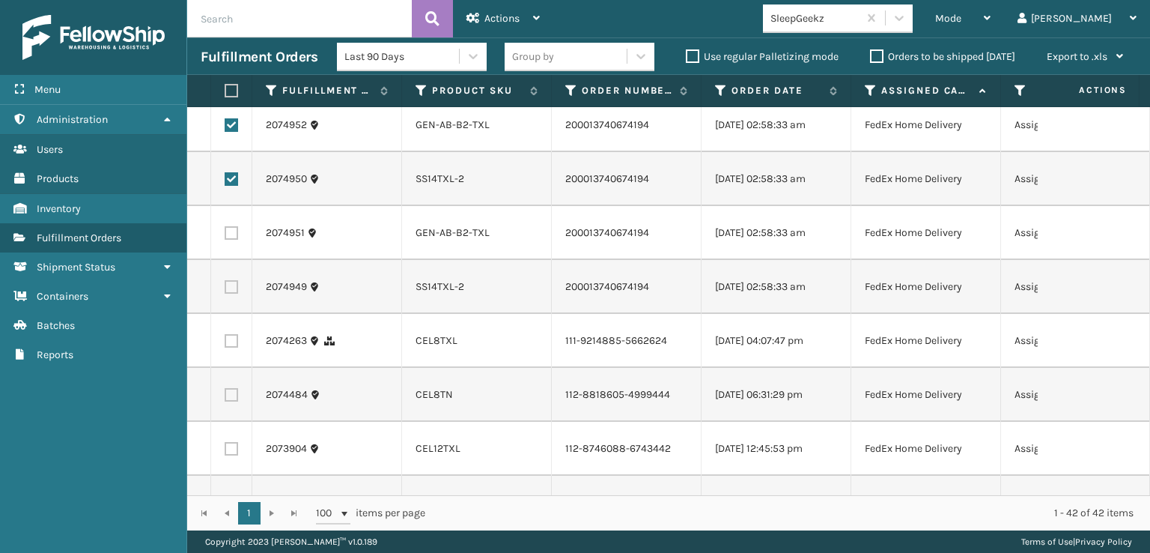
click at [228, 240] on label at bounding box center [231, 232] width 13 height 13
click at [225, 236] on input "checkbox" at bounding box center [225, 231] width 1 height 10
checkbox input "true"
click at [228, 294] on label at bounding box center [231, 286] width 13 height 13
click at [225, 290] on input "checkbox" at bounding box center [225, 285] width 1 height 10
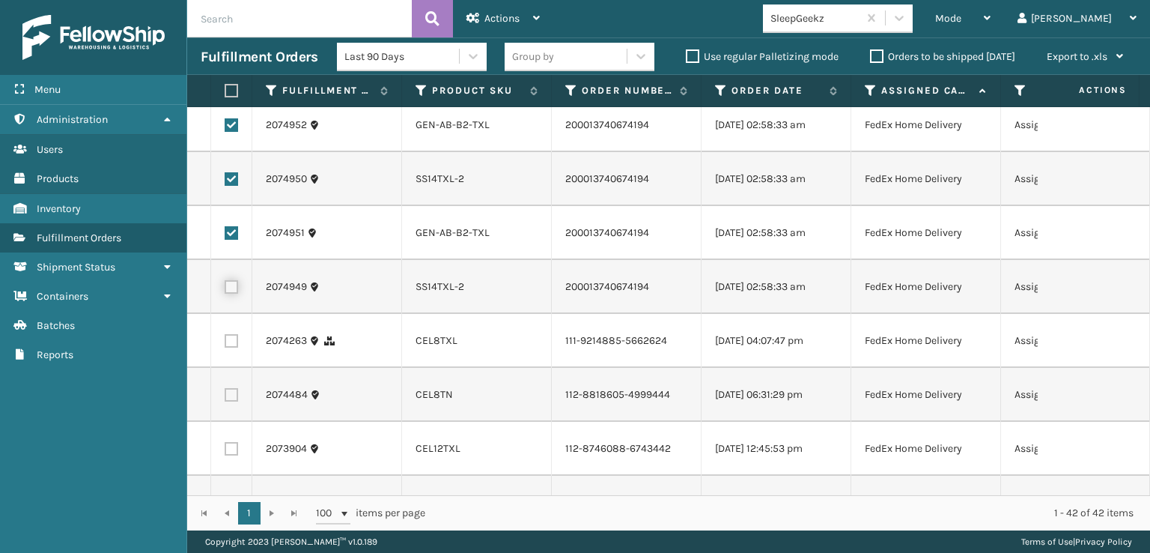
checkbox input "true"
click at [237, 347] on label at bounding box center [231, 340] width 13 height 13
click at [225, 344] on input "checkbox" at bounding box center [225, 339] width 1 height 10
checkbox input "true"
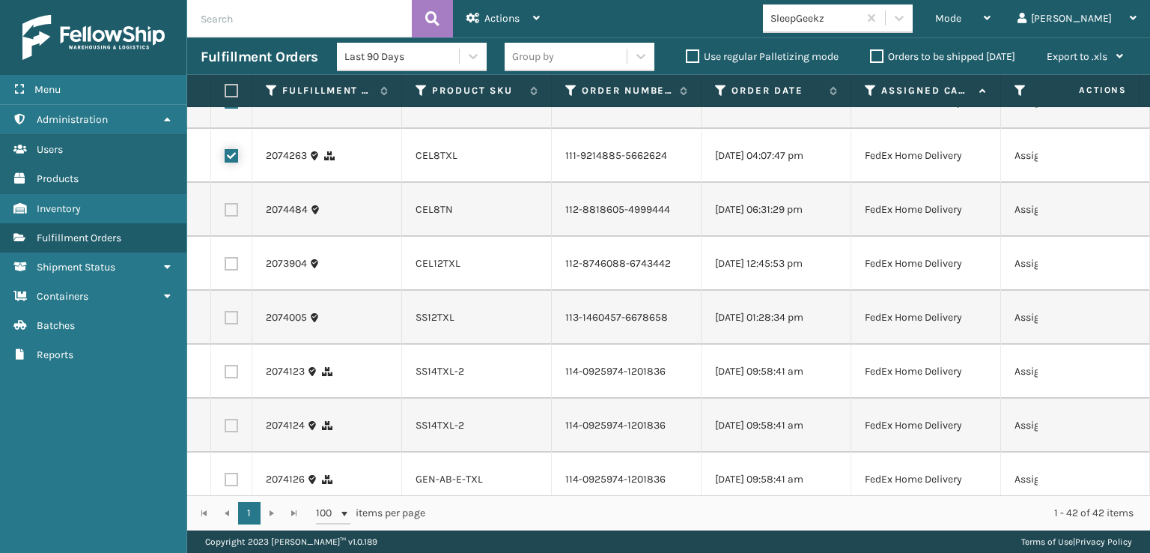
scroll to position [449, 0]
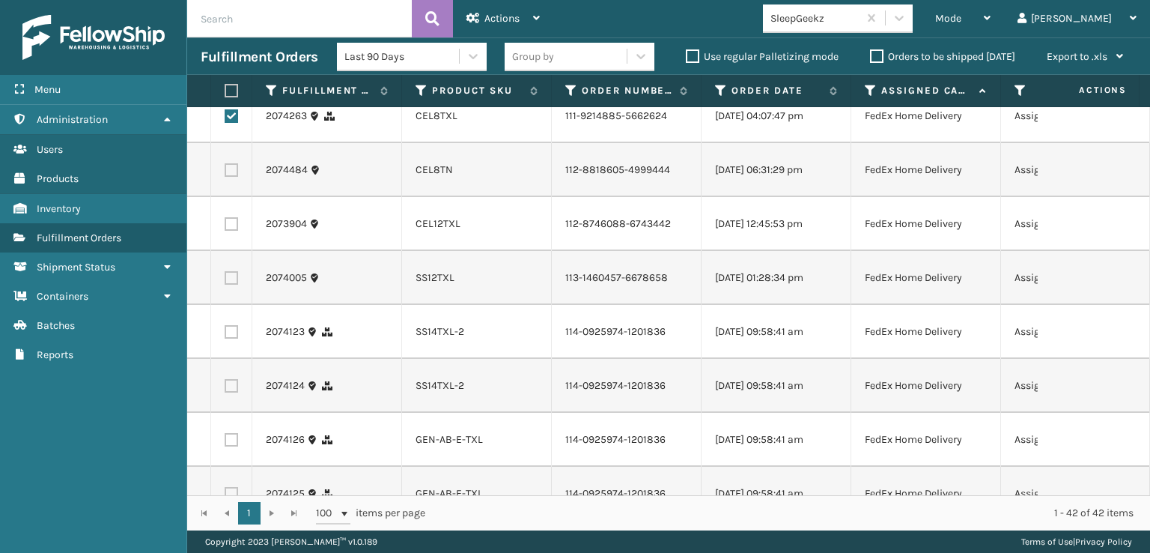
click at [229, 177] on label at bounding box center [231, 169] width 13 height 13
click at [225, 173] on input "checkbox" at bounding box center [225, 168] width 1 height 10
checkbox input "true"
click at [233, 231] on label at bounding box center [231, 223] width 13 height 13
click at [225, 227] on input "checkbox" at bounding box center [225, 222] width 1 height 10
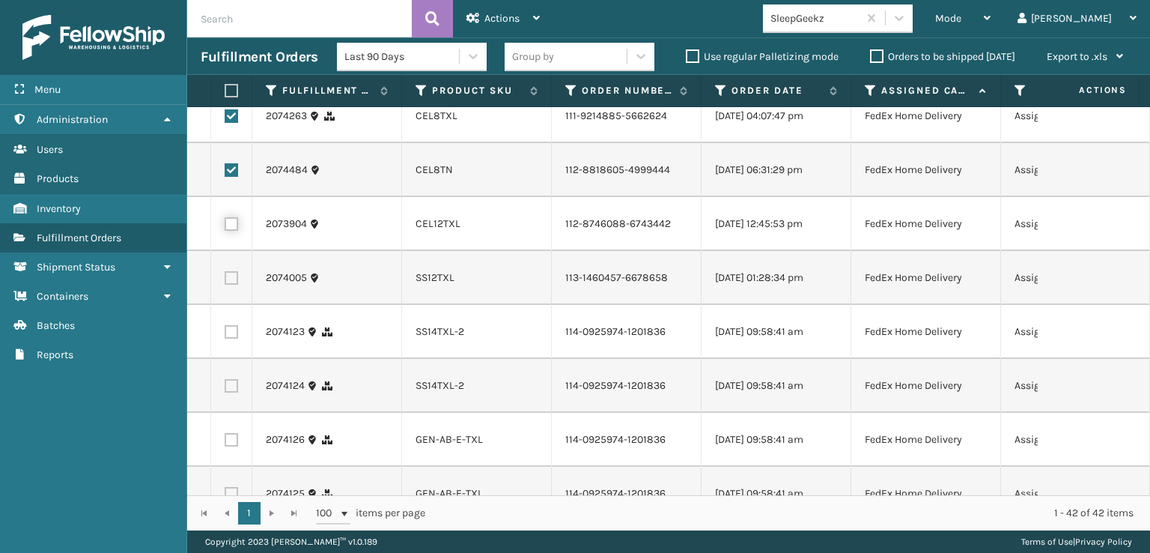
checkbox input "true"
click at [231, 285] on label at bounding box center [231, 277] width 13 height 13
click at [225, 281] on input "checkbox" at bounding box center [225, 276] width 1 height 10
checkbox input "true"
click at [229, 338] on label at bounding box center [231, 331] width 13 height 13
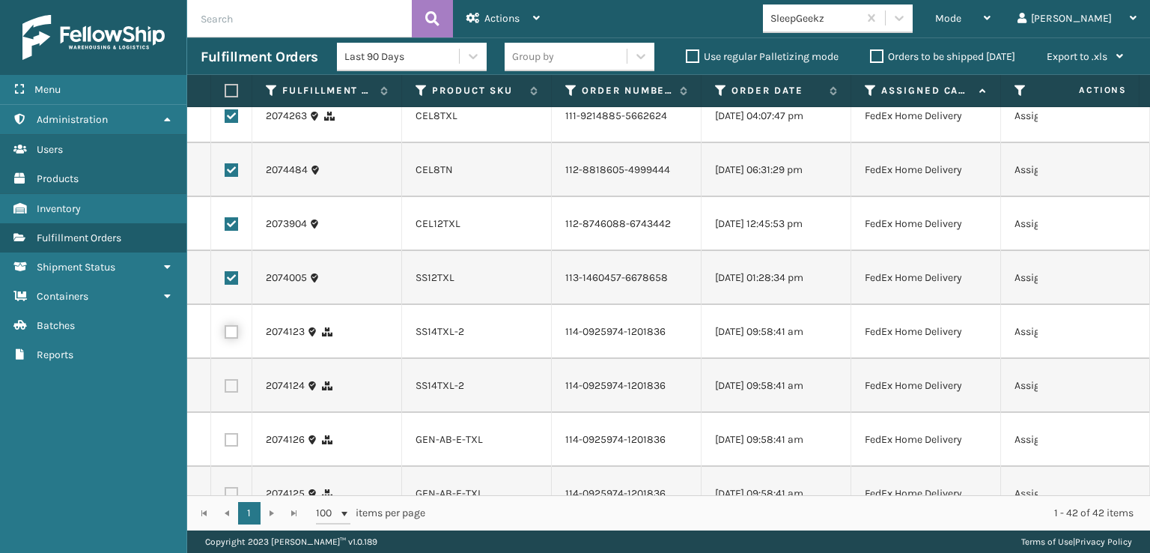
click at [225, 335] on input "checkbox" at bounding box center [225, 330] width 1 height 10
checkbox input "true"
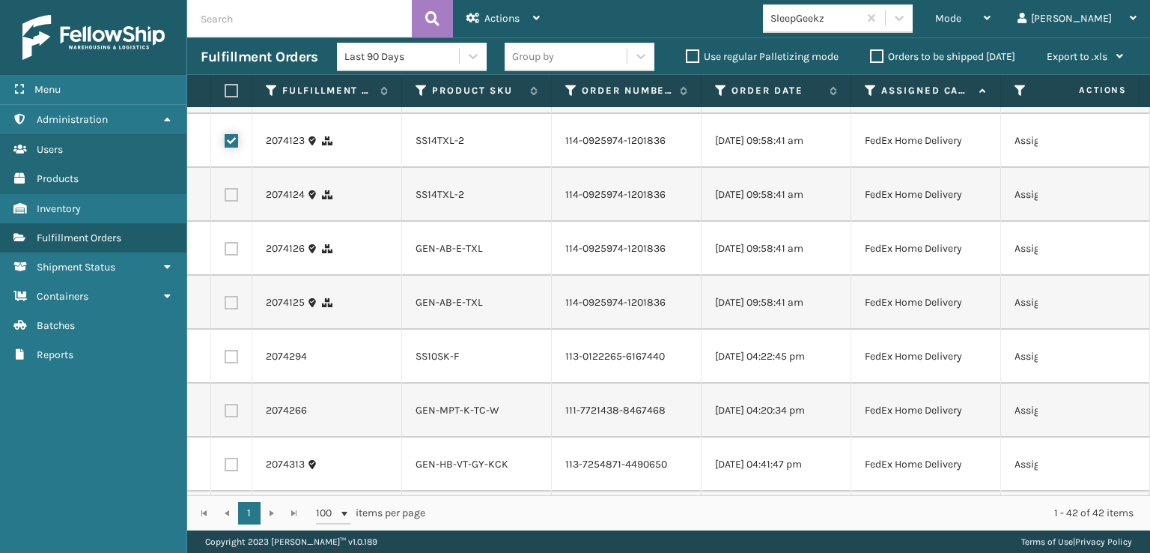
scroll to position [674, 0]
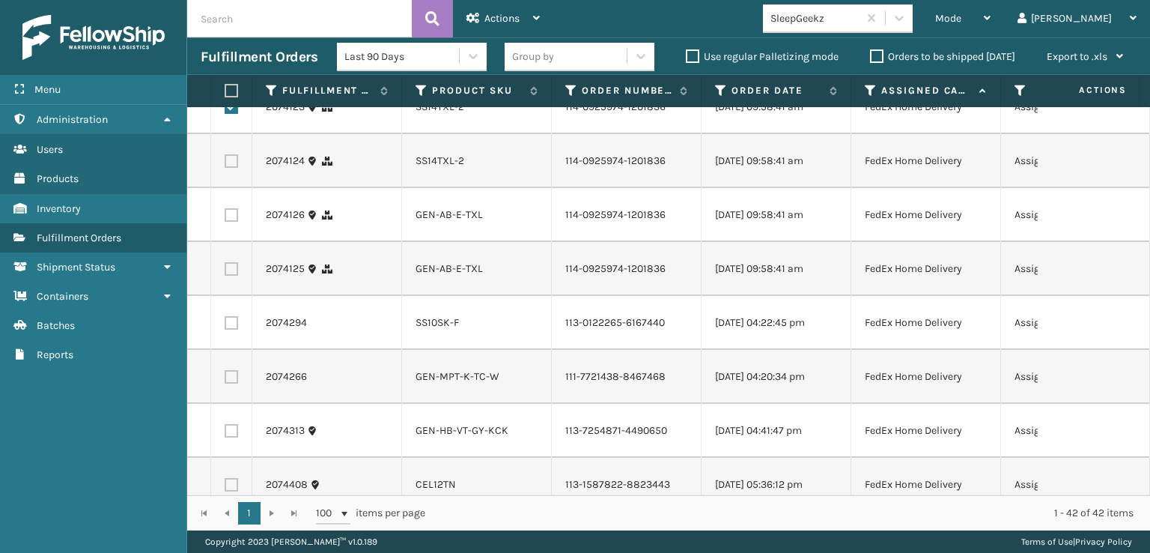
click at [234, 168] on label at bounding box center [231, 160] width 13 height 13
click at [225, 164] on input "checkbox" at bounding box center [225, 159] width 1 height 10
checkbox input "true"
click at [235, 222] on label at bounding box center [231, 214] width 13 height 13
click at [225, 218] on input "checkbox" at bounding box center [225, 213] width 1 height 10
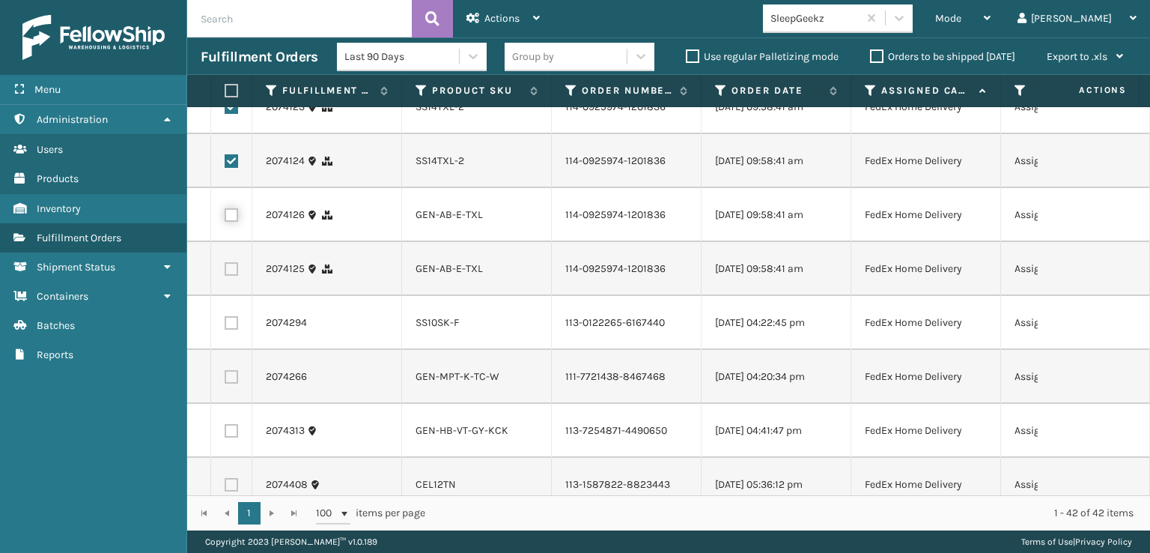
checkbox input "true"
click at [235, 276] on label at bounding box center [231, 268] width 13 height 13
click at [225, 272] on input "checkbox" at bounding box center [225, 267] width 1 height 10
checkbox input "true"
click at [237, 330] on label at bounding box center [231, 322] width 13 height 13
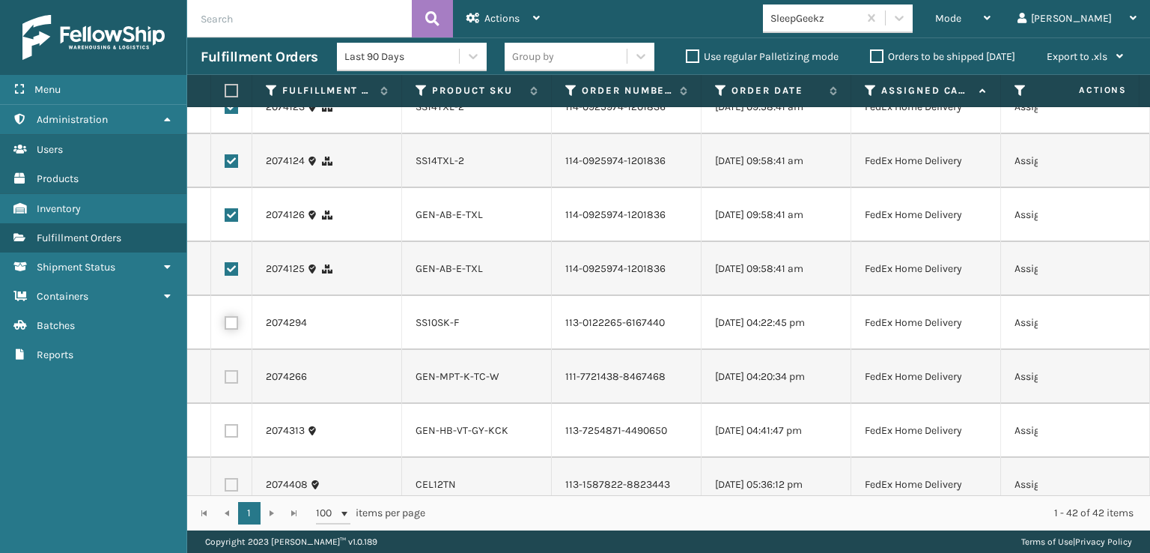
click at [225, 326] on input "checkbox" at bounding box center [225, 321] width 1 height 10
checkbox input "true"
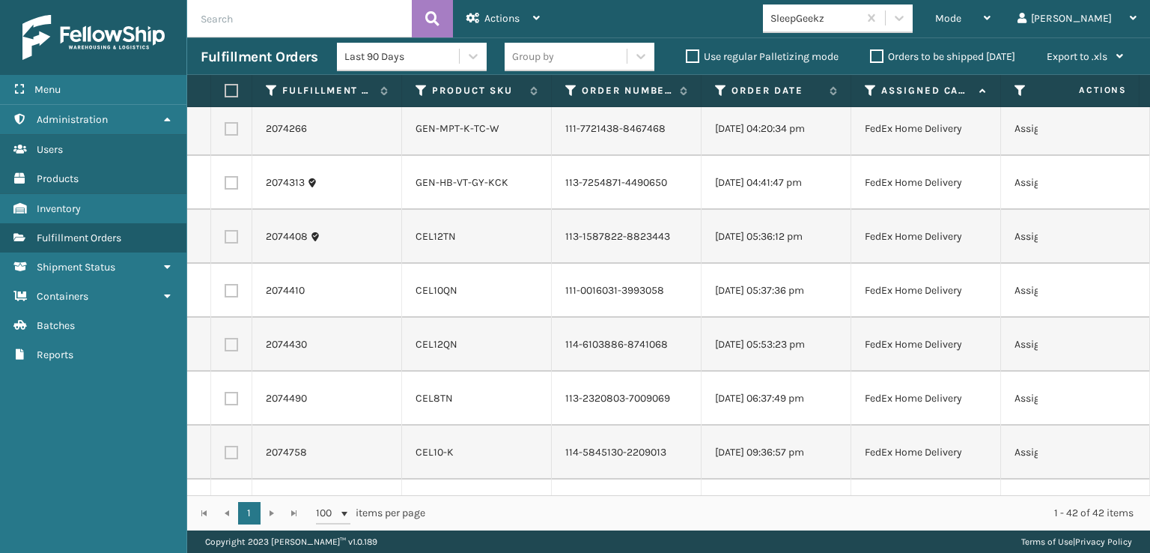
scroll to position [974, 0]
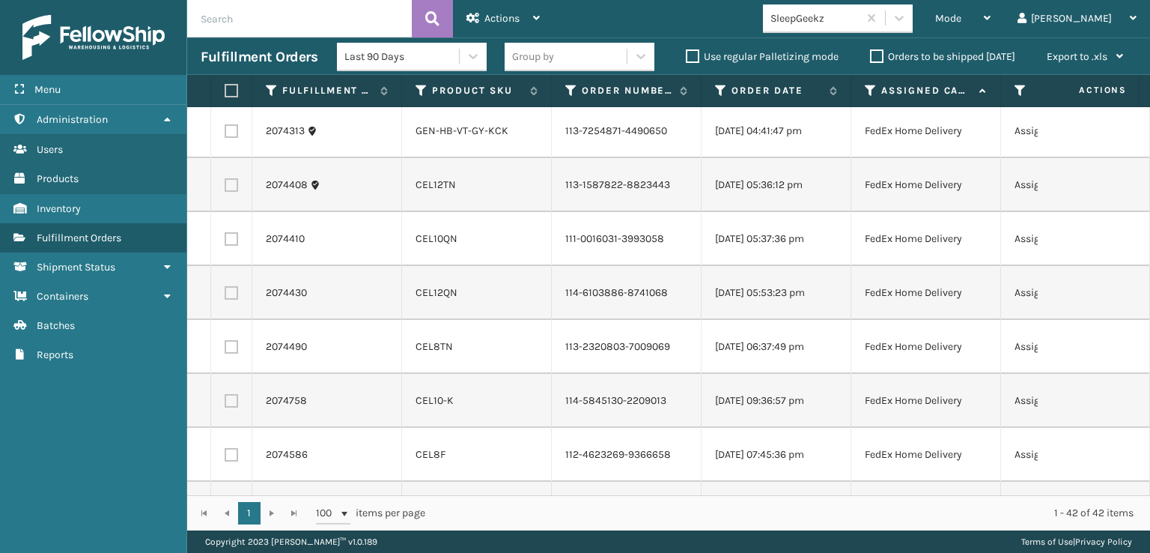
click at [234, 158] on td at bounding box center [231, 131] width 41 height 54
click at [234, 138] on label at bounding box center [231, 130] width 13 height 13
click at [225, 134] on input "checkbox" at bounding box center [225, 129] width 1 height 10
checkbox input "true"
click at [231, 192] on label at bounding box center [231, 184] width 13 height 13
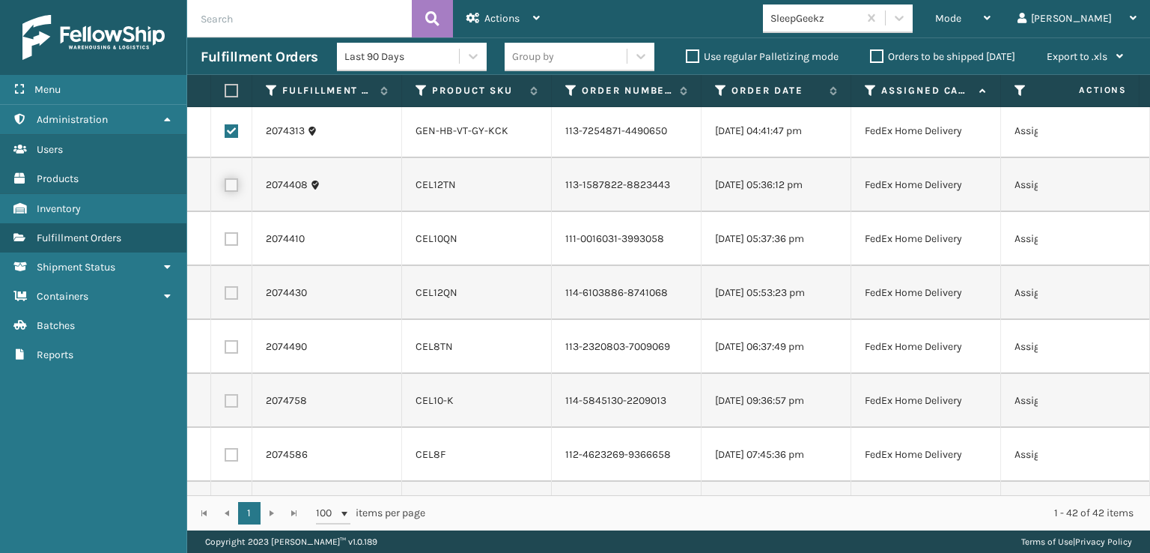
click at [225, 188] on input "checkbox" at bounding box center [225, 183] width 1 height 10
checkbox input "true"
click at [231, 246] on label at bounding box center [231, 238] width 13 height 13
click at [225, 242] on input "checkbox" at bounding box center [225, 237] width 1 height 10
checkbox input "true"
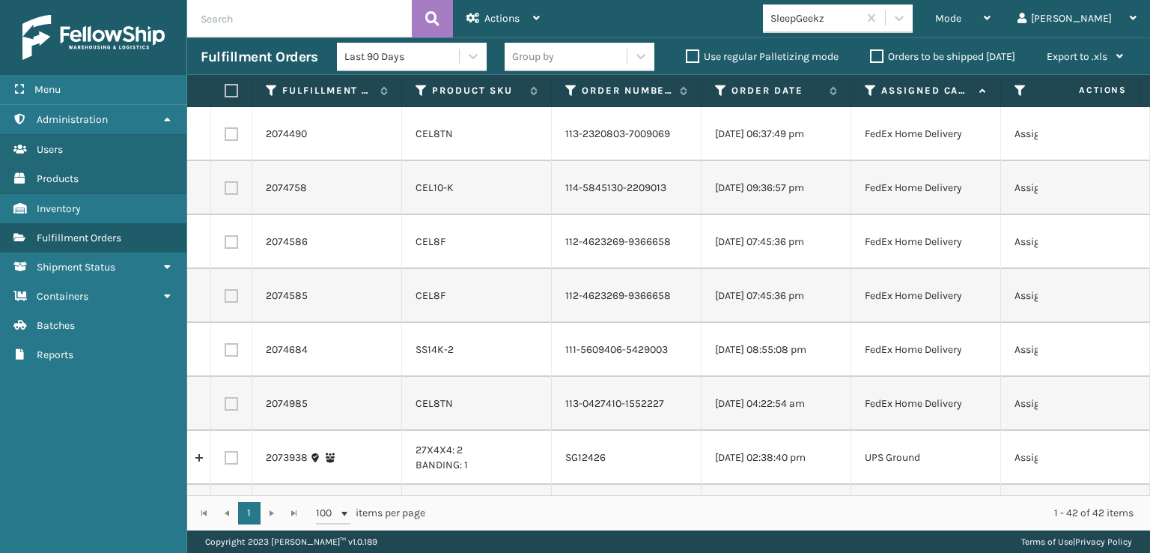
scroll to position [1198, 0]
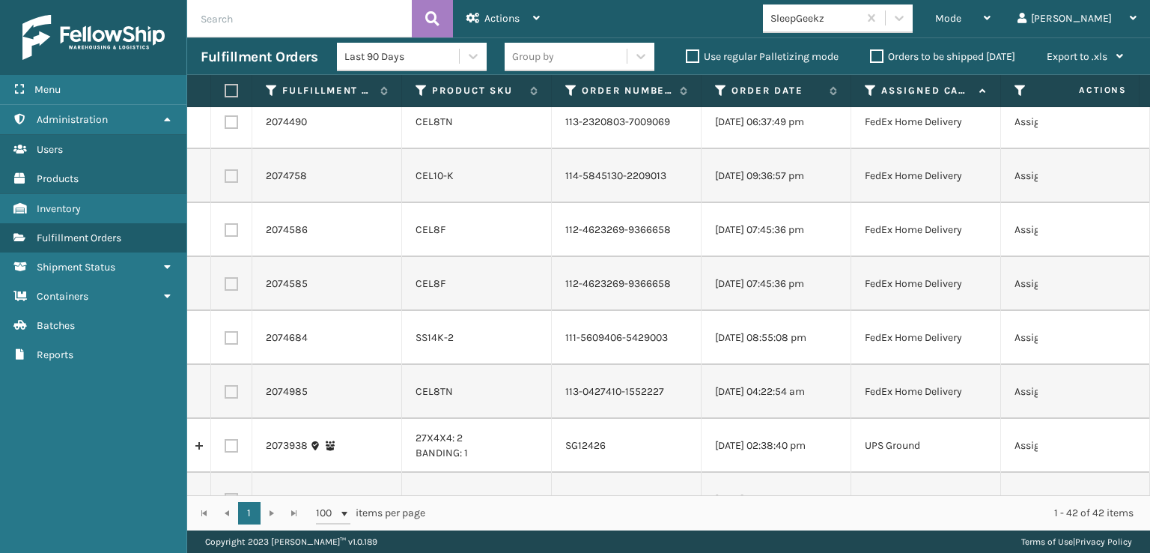
click at [225, 75] on label at bounding box center [231, 67] width 13 height 13
click at [225, 71] on input "checkbox" at bounding box center [225, 66] width 1 height 10
checkbox input "true"
click at [232, 129] on label at bounding box center [231, 121] width 13 height 13
click at [225, 125] on input "checkbox" at bounding box center [225, 120] width 1 height 10
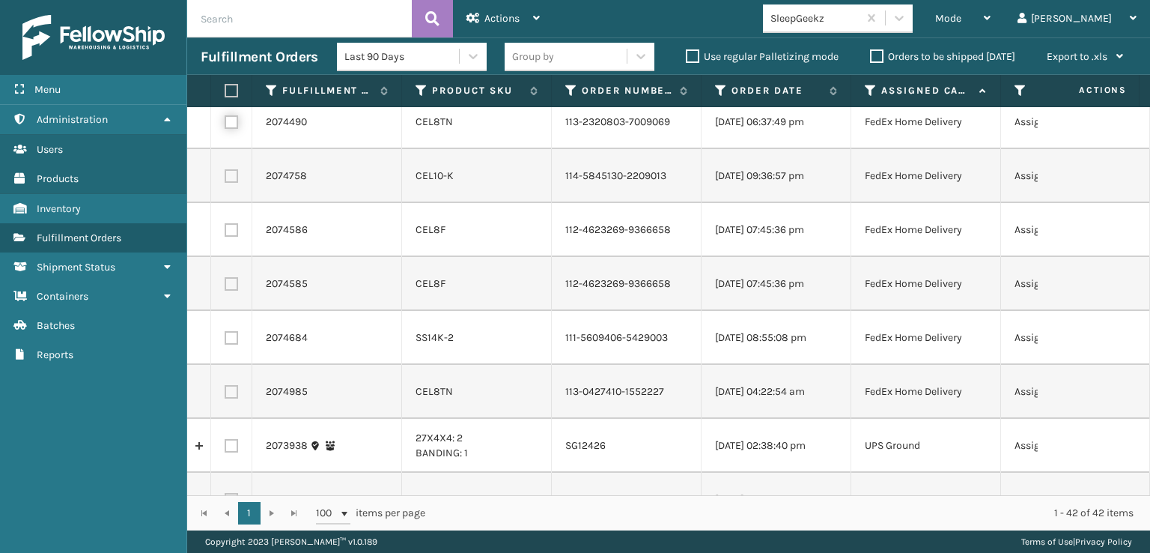
checkbox input "true"
click at [232, 183] on label at bounding box center [231, 175] width 13 height 13
click at [225, 179] on input "checkbox" at bounding box center [225, 174] width 1 height 10
checkbox input "true"
click at [234, 237] on label at bounding box center [231, 229] width 13 height 13
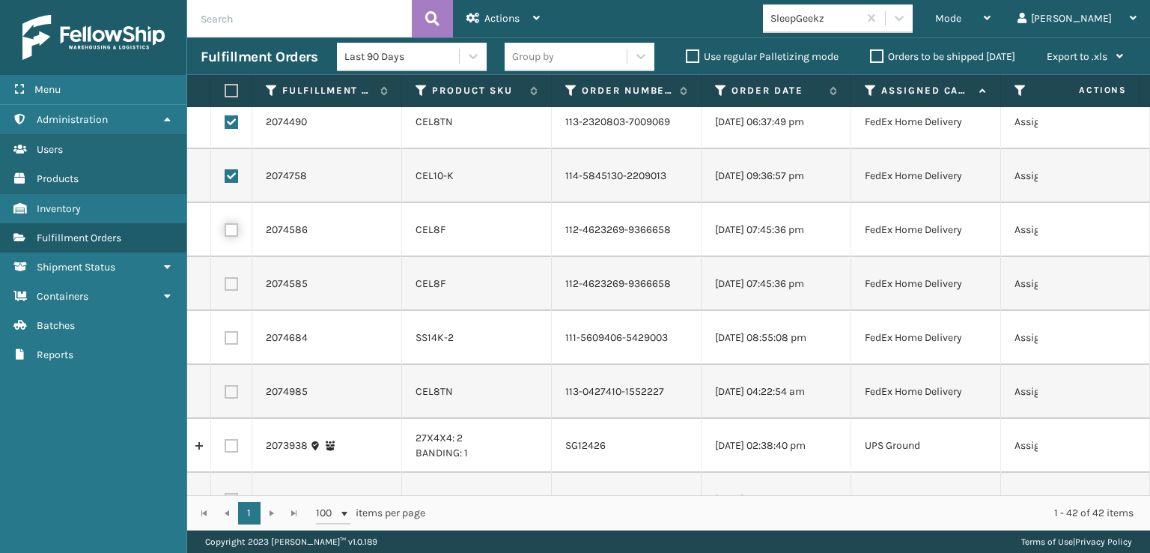
click at [225, 233] on input "checkbox" at bounding box center [225, 228] width 1 height 10
checkbox input "true"
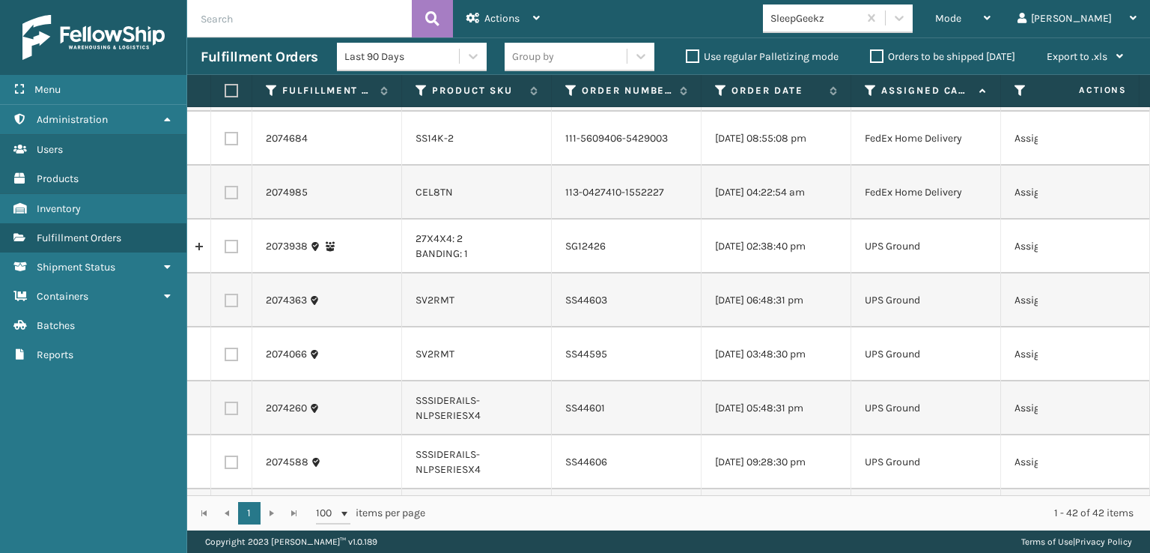
scroll to position [1423, 0]
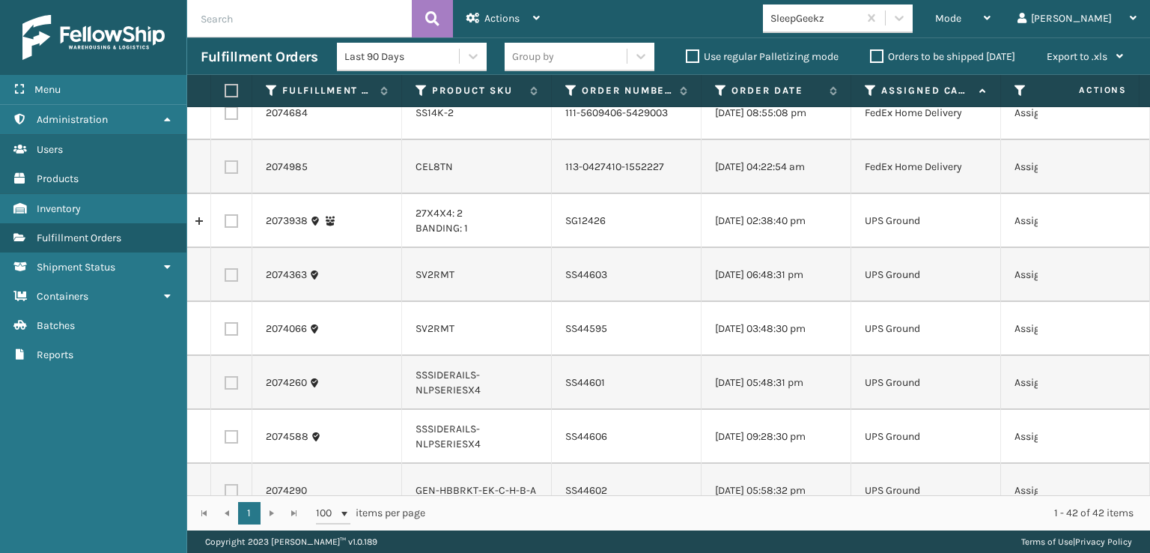
click at [231, 66] on label at bounding box center [231, 58] width 13 height 13
click at [225, 62] on input "checkbox" at bounding box center [225, 57] width 1 height 10
checkbox input "true"
click at [235, 120] on label at bounding box center [231, 112] width 13 height 13
click at [225, 116] on input "checkbox" at bounding box center [225, 111] width 1 height 10
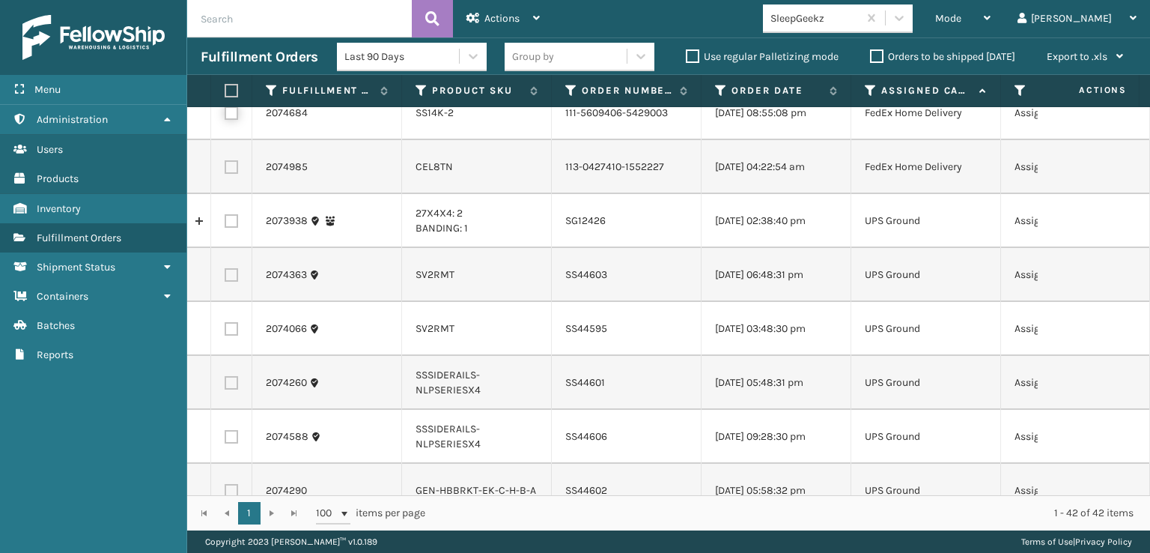
checkbox input "true"
click at [236, 174] on label at bounding box center [231, 166] width 13 height 13
click at [225, 170] on input "checkbox" at bounding box center [225, 165] width 1 height 10
checkbox input "true"
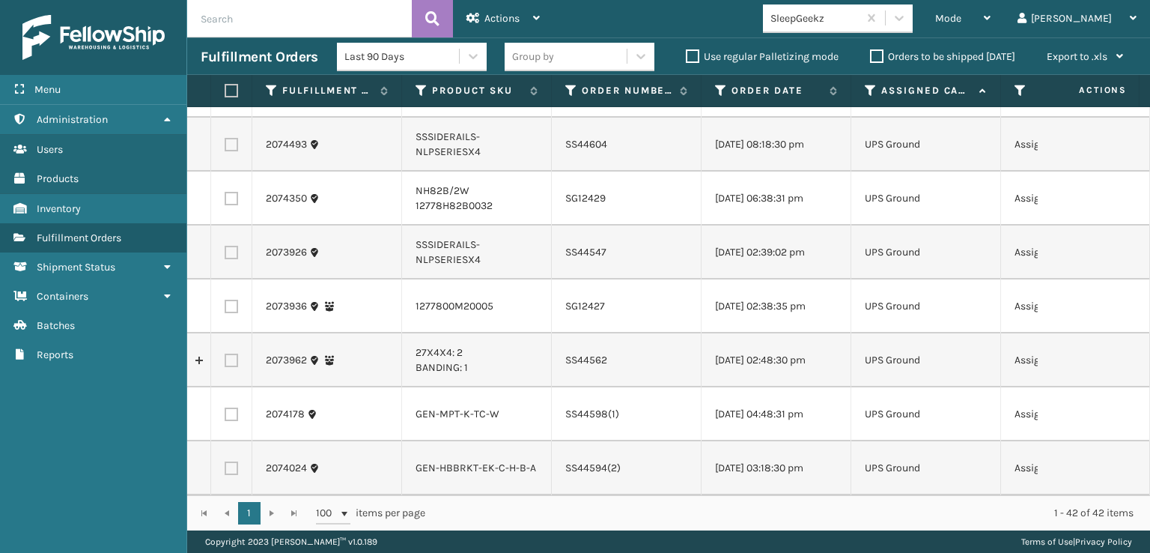
scroll to position [2139, 0]
click at [491, 26] on div "Actions" at bounding box center [503, 18] width 73 height 37
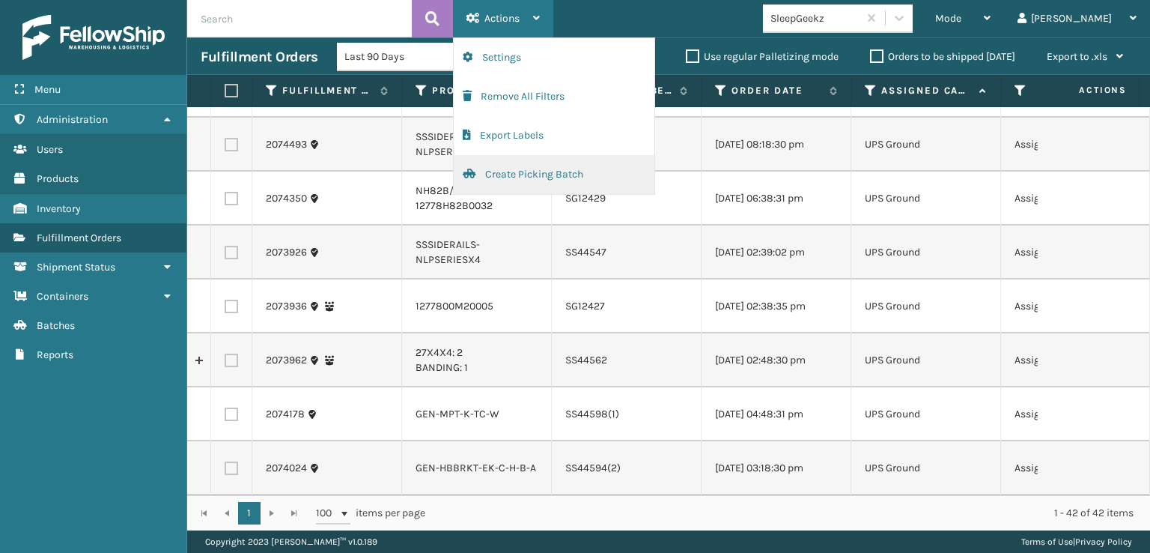
click at [533, 168] on button "Create Picking Batch" at bounding box center [554, 174] width 201 height 39
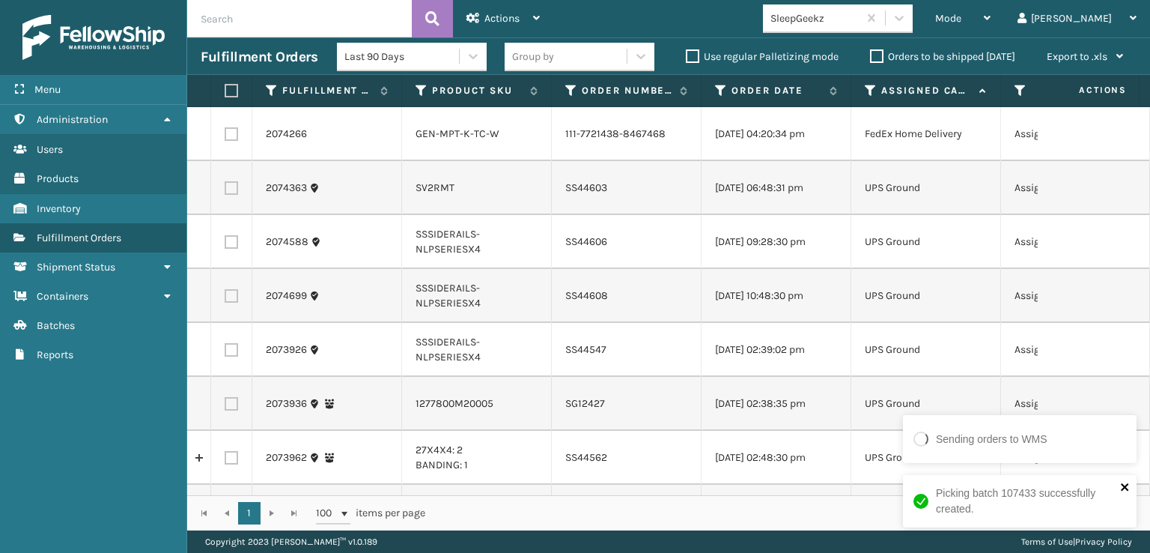
click at [1120, 481] on icon "close" at bounding box center [1125, 487] width 10 height 12
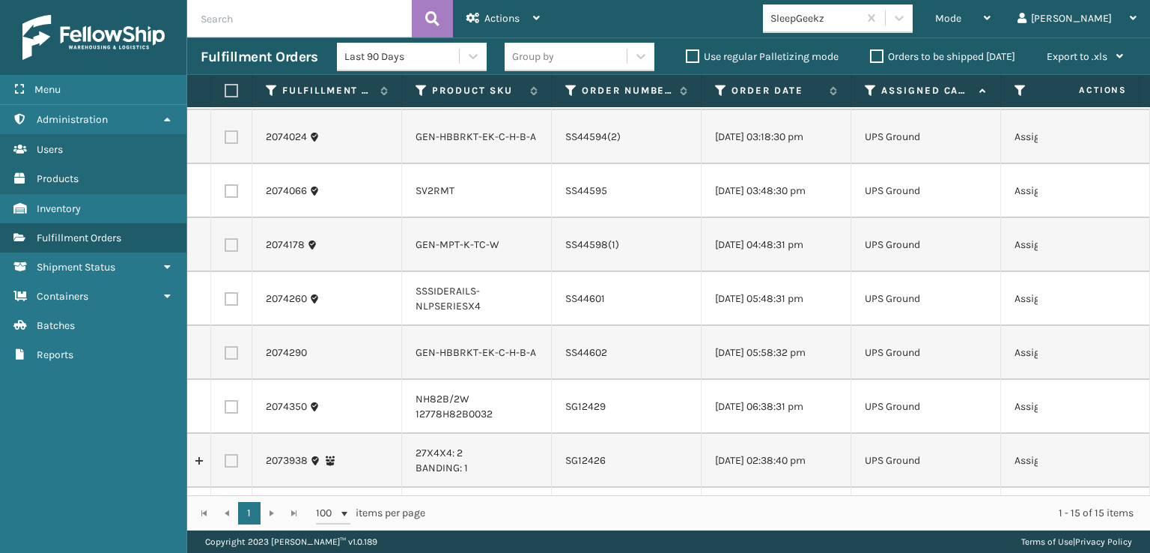
scroll to position [0, 0]
